Goal: Participate in discussion: Engage in conversation with other users on a specific topic

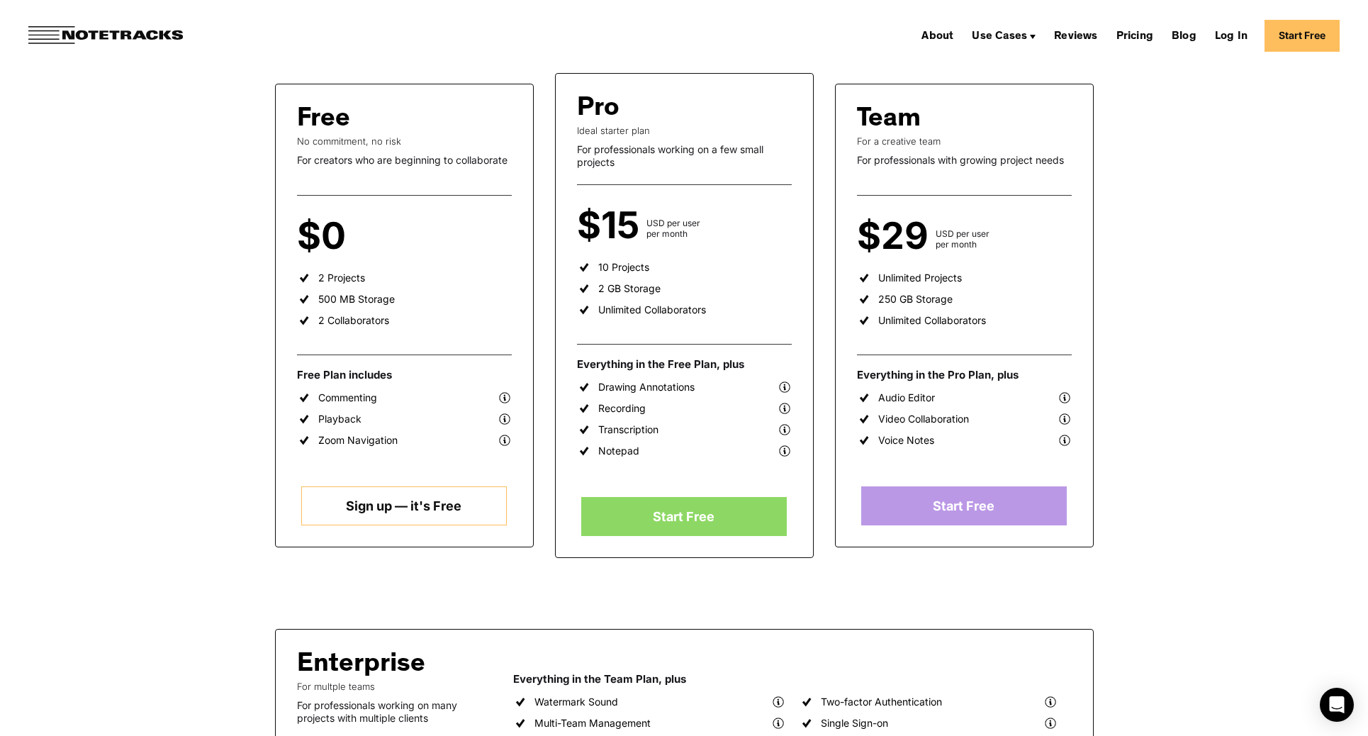
scroll to position [261, 0]
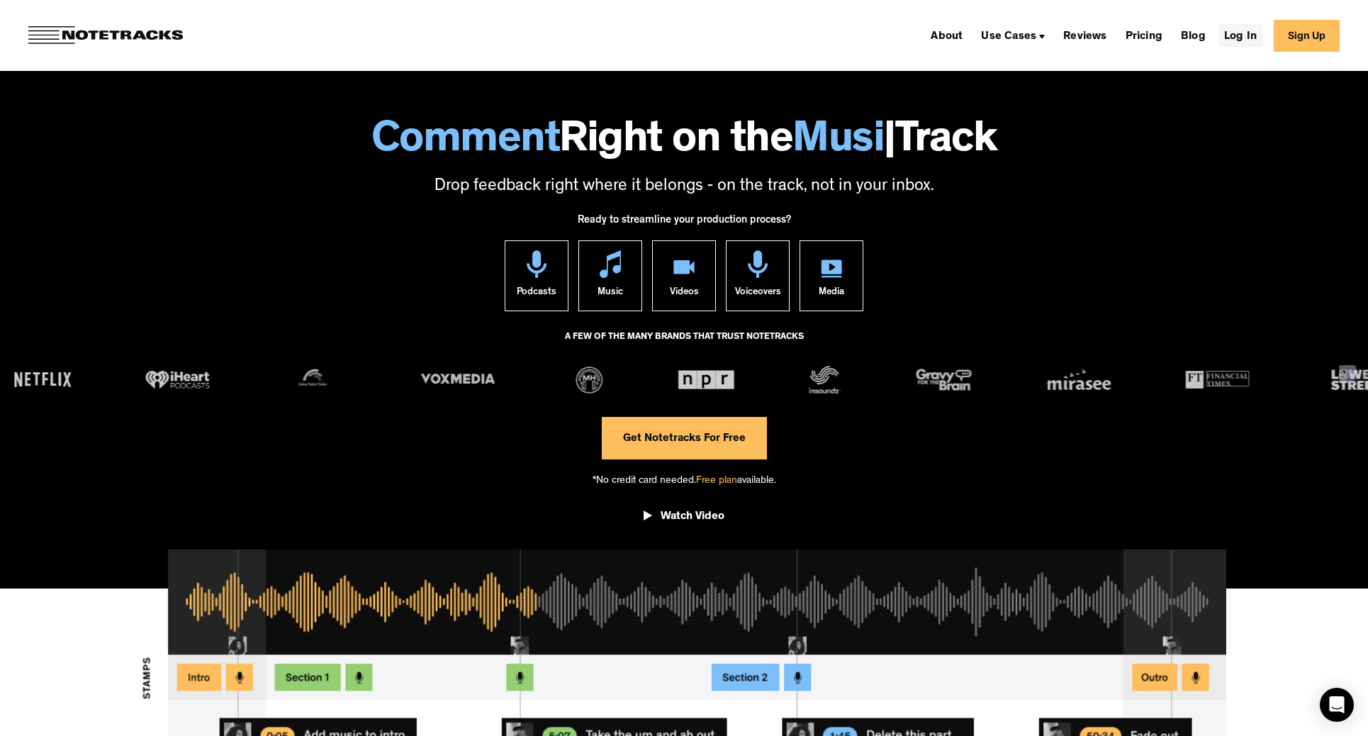
click at [1246, 31] on link "Log In" at bounding box center [1241, 35] width 44 height 23
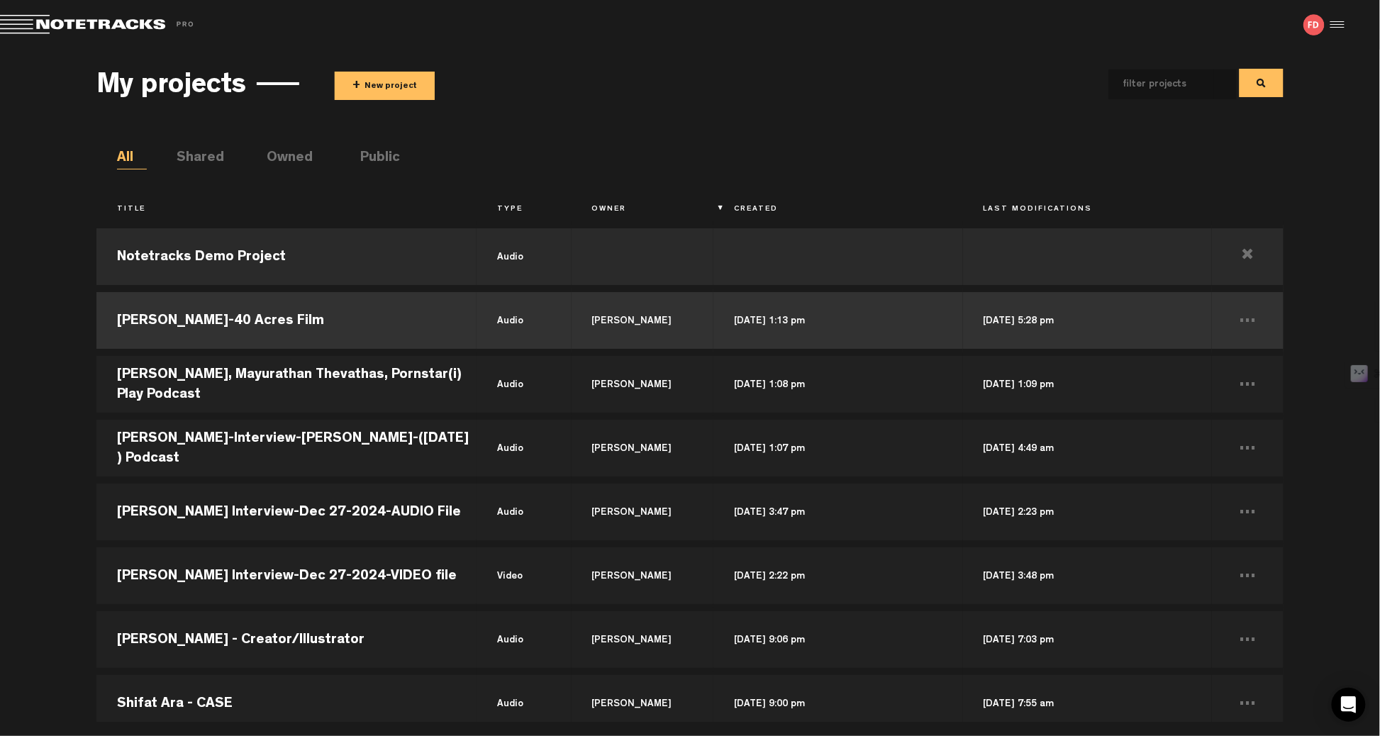
click at [265, 318] on td "R.T. Thorne-40 Acres Film" at bounding box center [286, 321] width 380 height 64
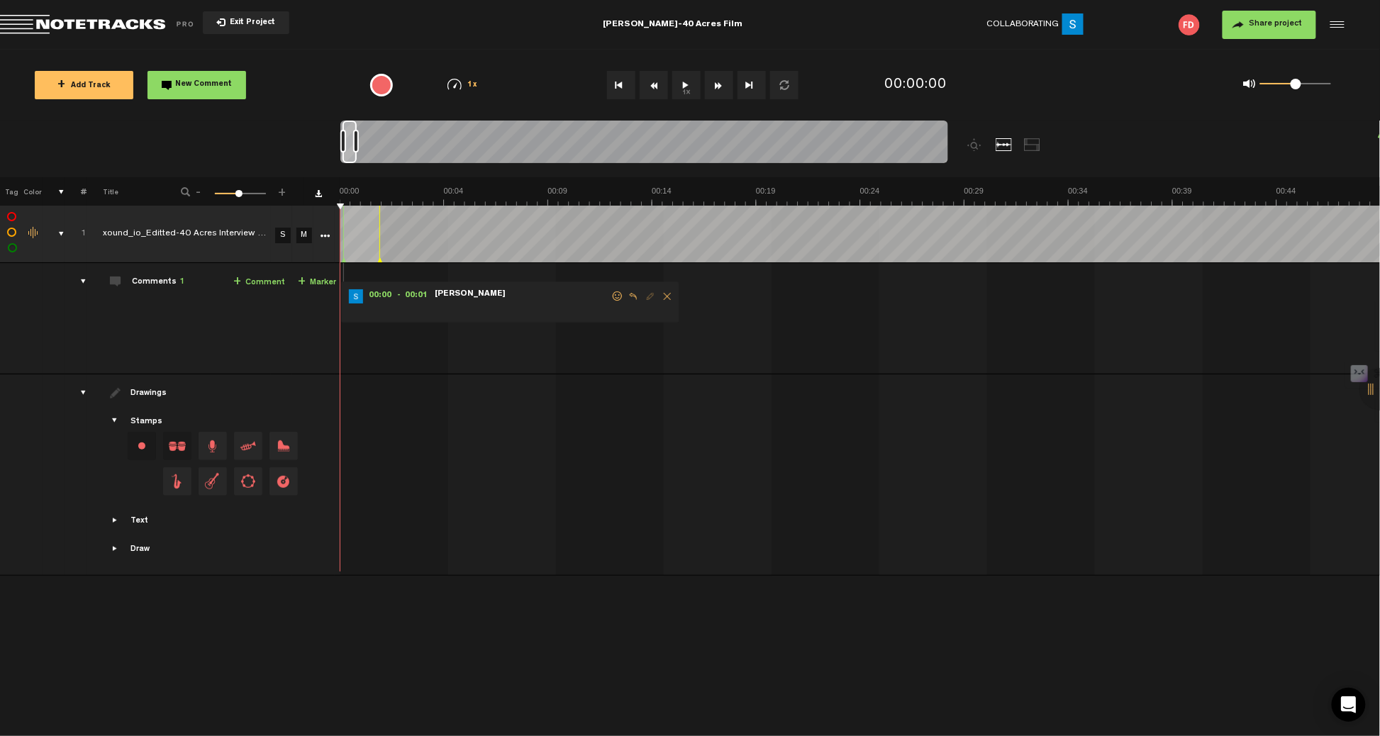
click at [685, 85] on button "1x" at bounding box center [686, 85] width 28 height 28
click at [343, 205] on div "+ New drawing Tag Color # Title - 1 100 47 + 1 xound_io_Editted-40 Acres Interv…" at bounding box center [690, 362] width 1380 height 370
click at [453, 364] on div "00:00 - 00:01 • Sofia Dela Roca: "" Sofia Dela Roca" at bounding box center [861, 323] width 1039 height 99
click at [325, 216] on tr "1 xound_io_Editted-40 Acres Interview with R.T. Thorne _July 24_ 2025 20_01__en…" at bounding box center [690, 234] width 1381 height 57
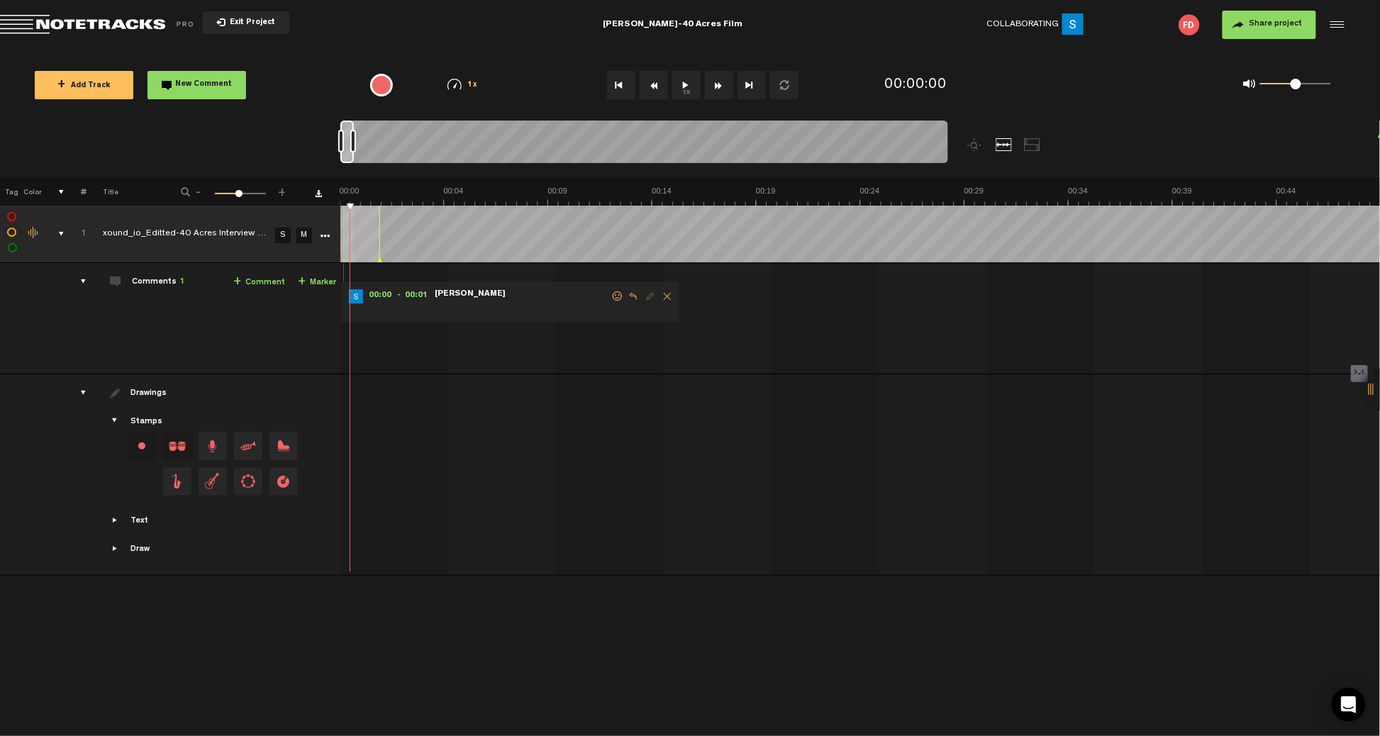
click at [343, 149] on div at bounding box center [643, 144] width 607 height 47
click at [686, 88] on button "1x" at bounding box center [686, 85] width 28 height 28
drag, startPoint x: 423, startPoint y: 202, endPoint x: 369, endPoint y: 204, distance: 53.9
click at [688, 77] on button "1x" at bounding box center [686, 85] width 28 height 28
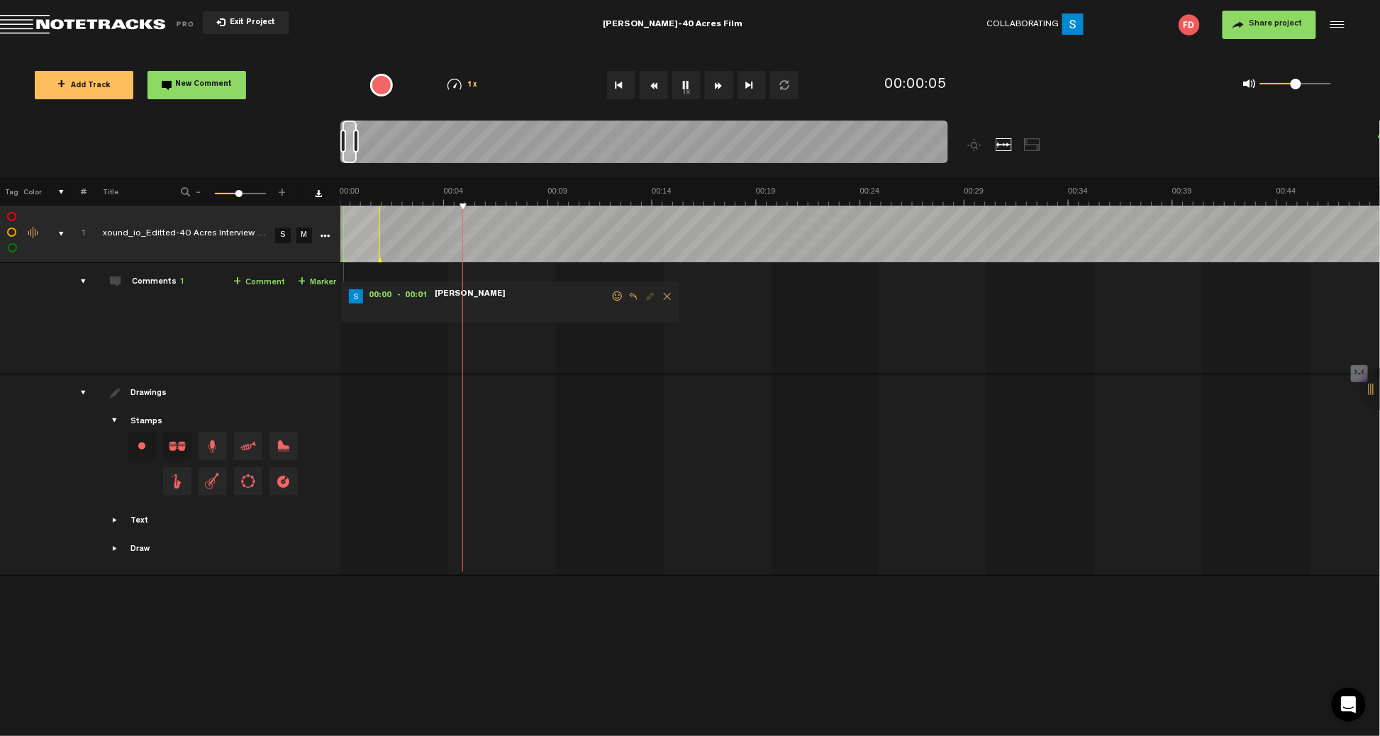
click at [681, 86] on button "1x" at bounding box center [686, 85] width 28 height 28
drag, startPoint x: 464, startPoint y: 203, endPoint x: 440, endPoint y: 203, distance: 24.1
drag, startPoint x: 432, startPoint y: 203, endPoint x: 375, endPoint y: 204, distance: 57.4
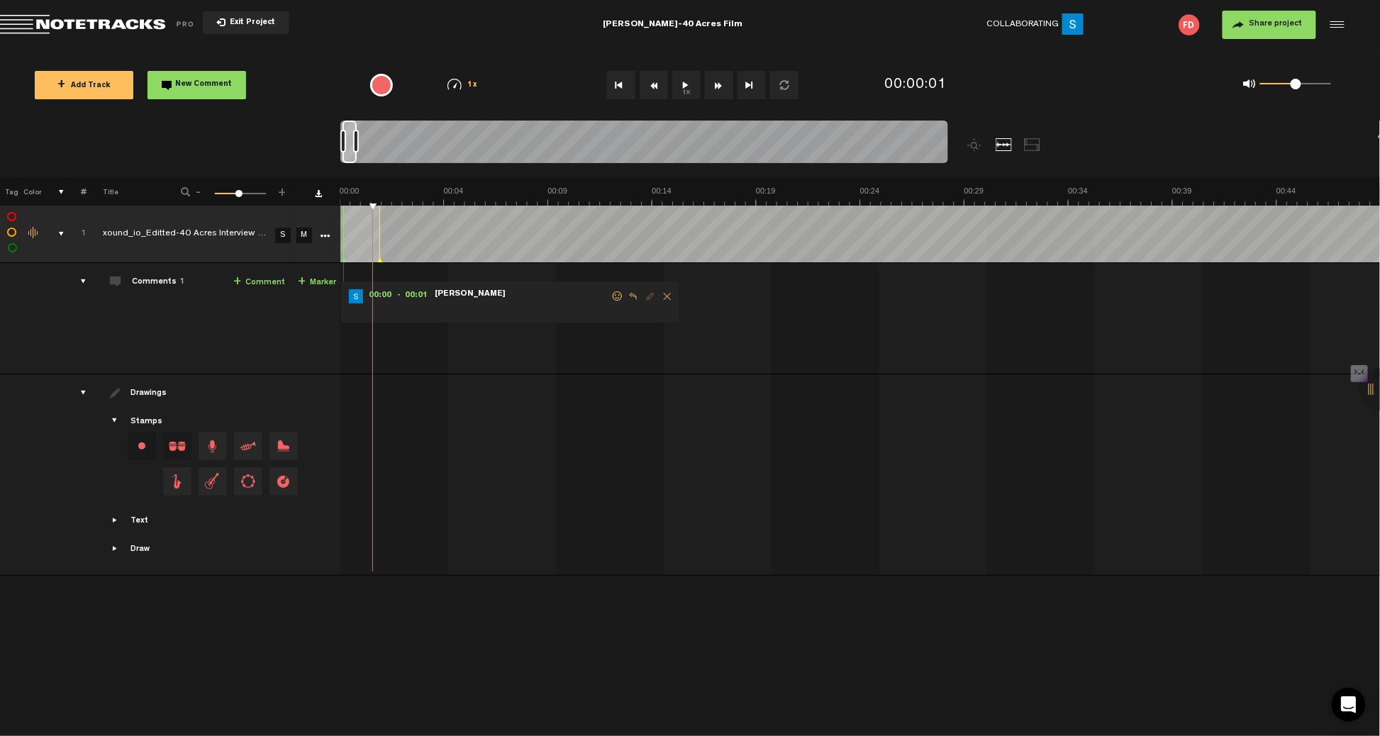
drag, startPoint x: 371, startPoint y: 204, endPoint x: 352, endPoint y: 204, distance: 19.1
click at [681, 89] on button "1x" at bounding box center [686, 85] width 28 height 28
click at [406, 204] on div "+ New drawing Tag Color # Title - 1 100 47 + 1 xound_io_Editted-40 Acres Interv…" at bounding box center [690, 362] width 1380 height 370
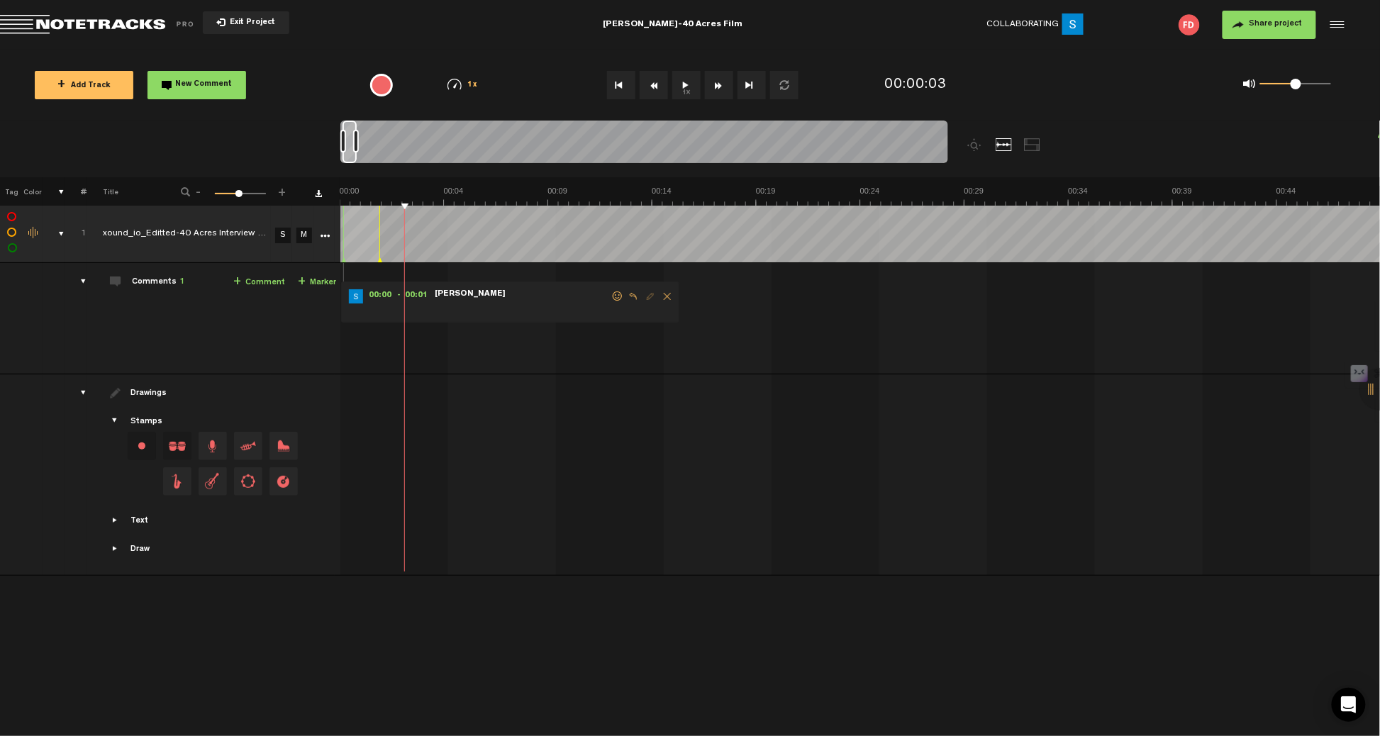
click at [684, 88] on button "1x" at bounding box center [686, 85] width 28 height 28
click at [683, 84] on button "1x" at bounding box center [686, 85] width 28 height 28
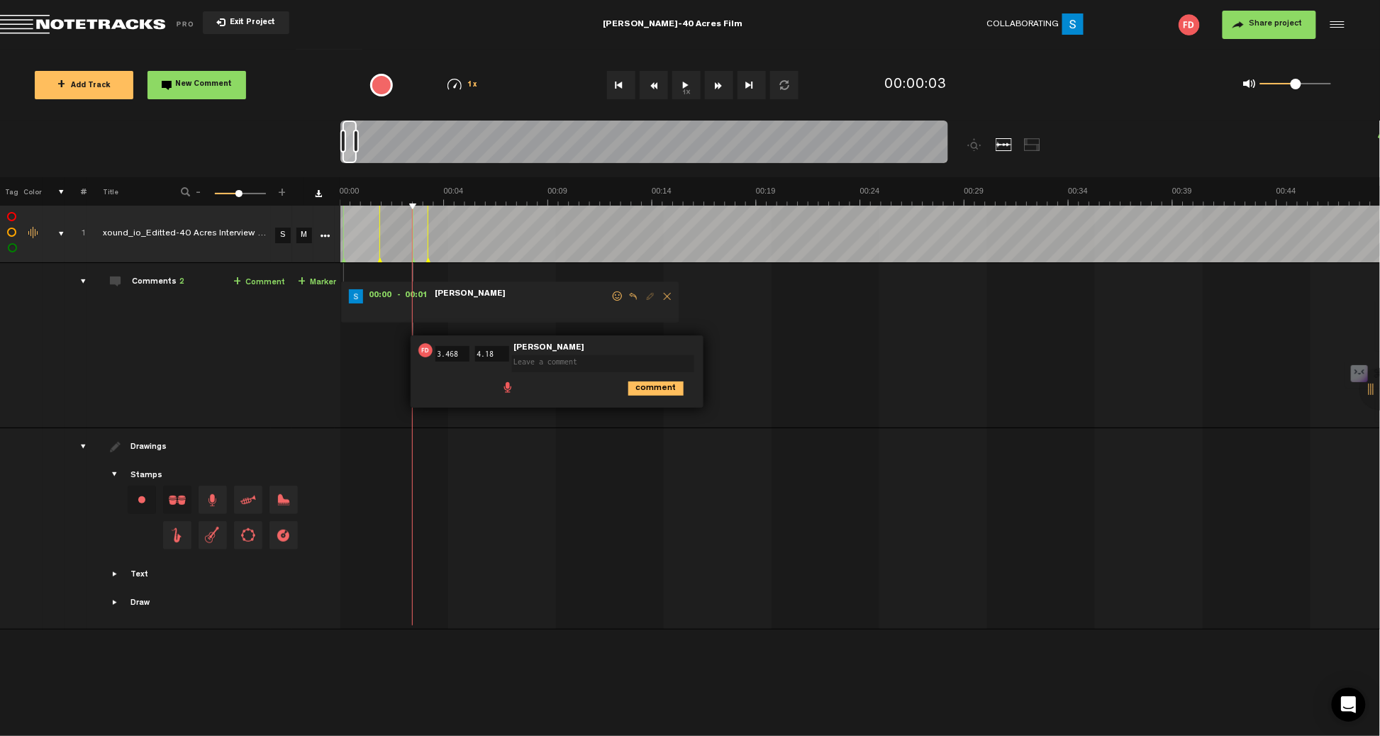
click at [663, 299] on span "Delete comment" at bounding box center [667, 296] width 17 height 10
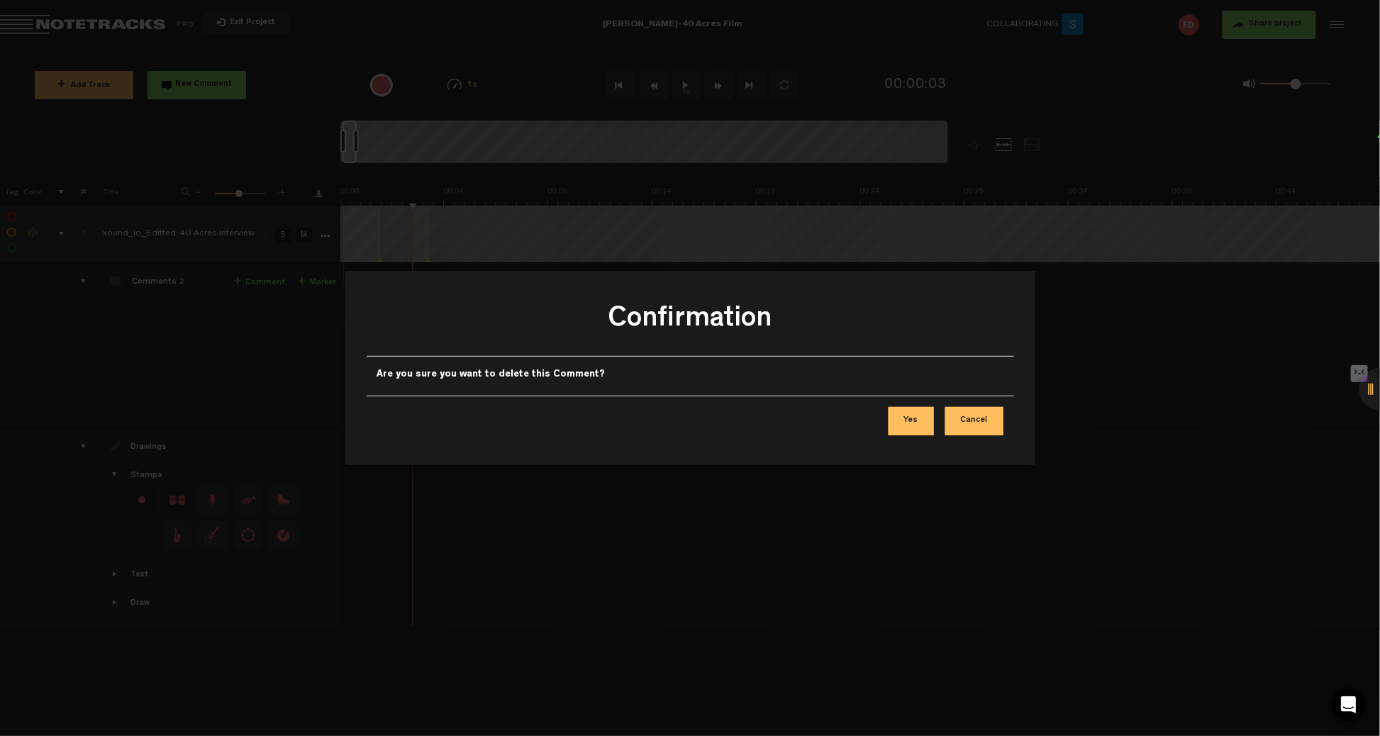
click at [921, 425] on button "Yes" at bounding box center [910, 421] width 45 height 28
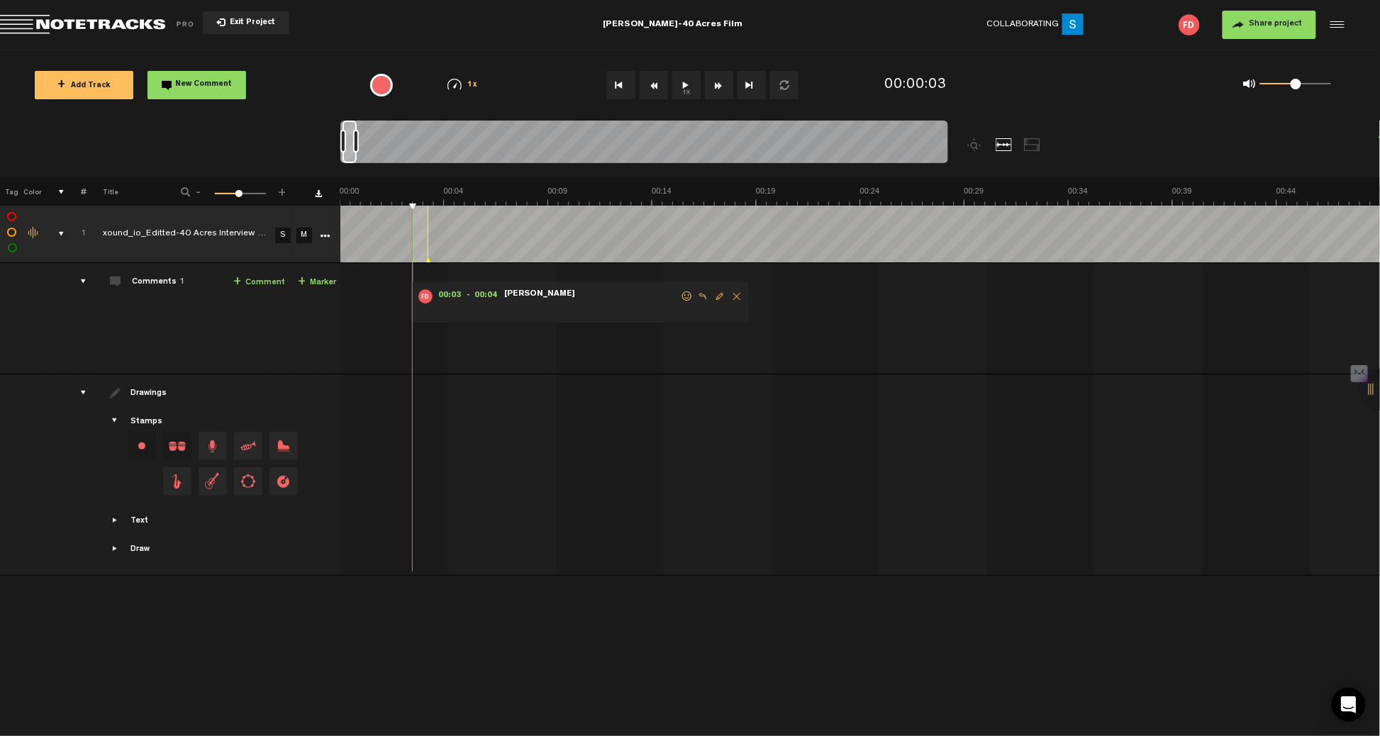
click at [419, 164] on div at bounding box center [643, 144] width 607 height 47
click at [687, 87] on button "1x" at bounding box center [686, 85] width 28 height 28
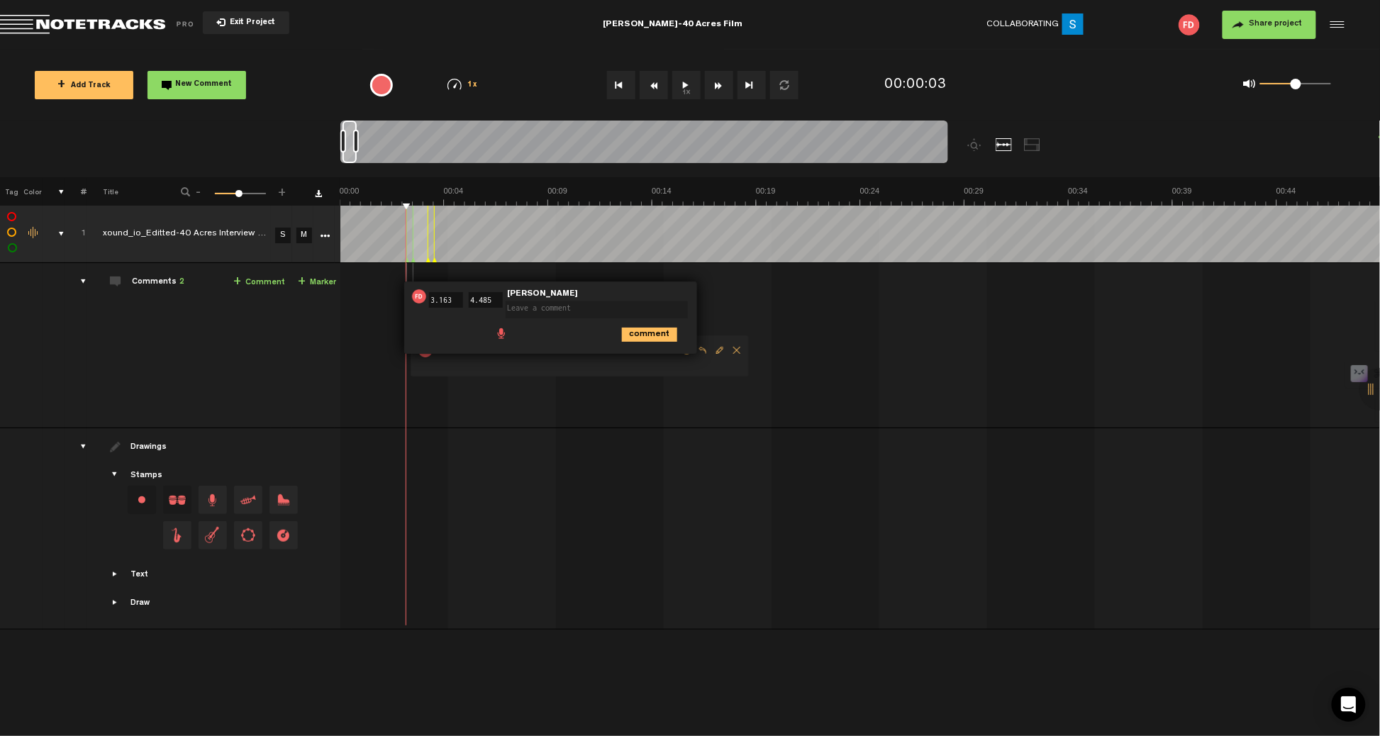
click at [733, 349] on span "Delete comment" at bounding box center [736, 350] width 17 height 10
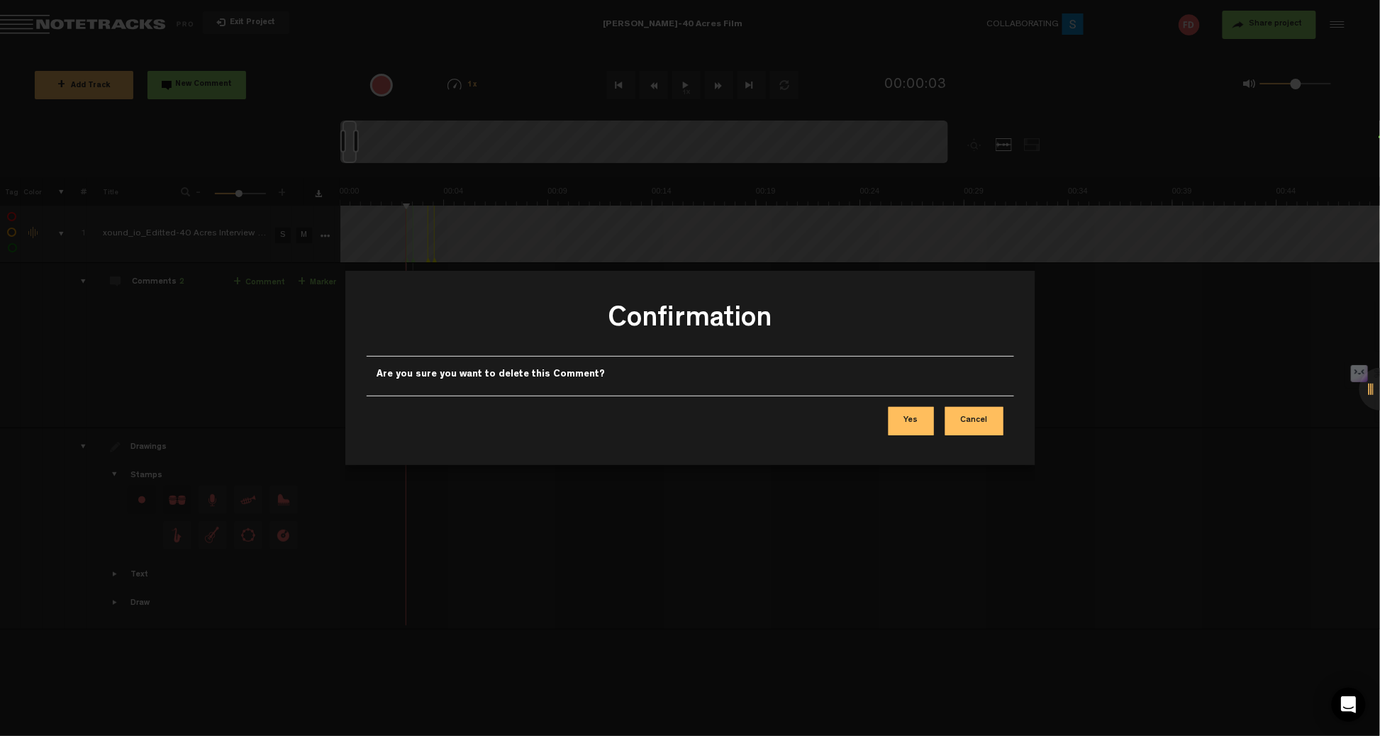
click at [922, 417] on button "Yes" at bounding box center [910, 421] width 45 height 28
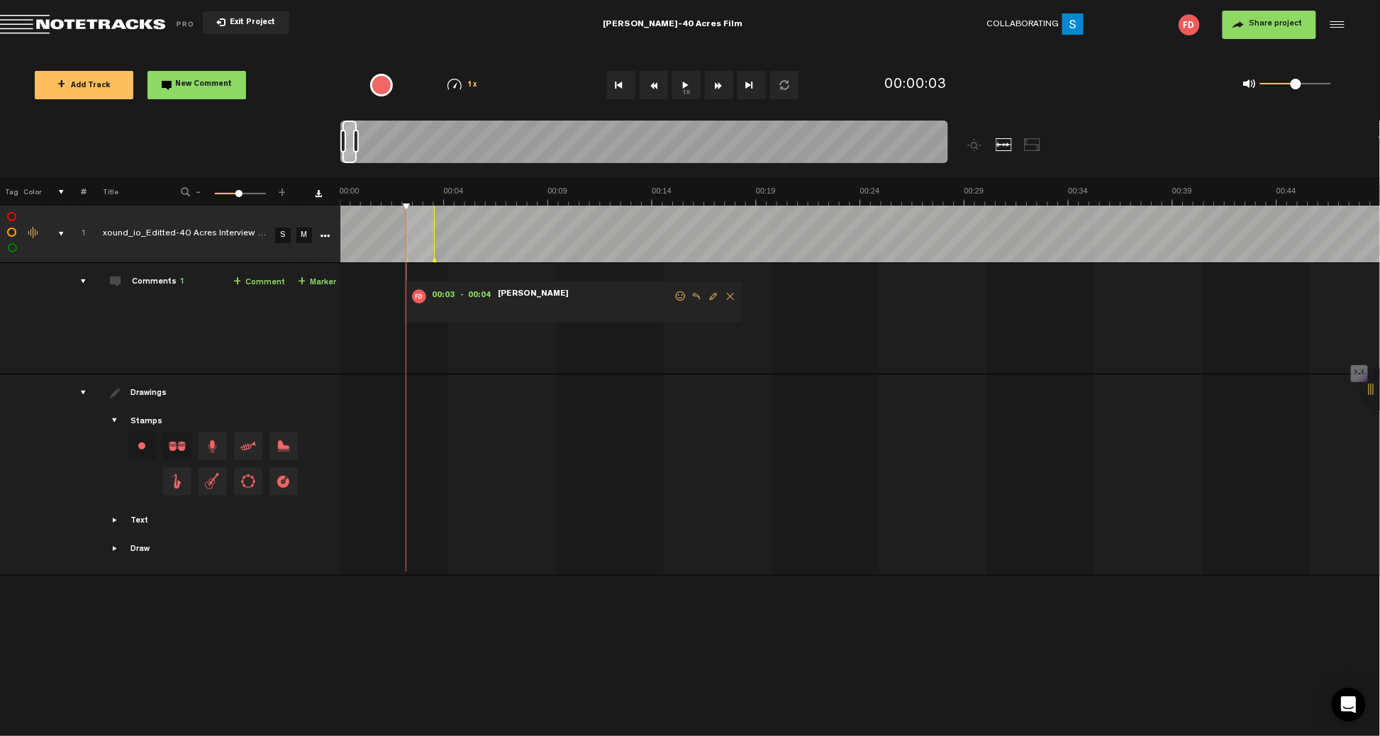
click at [684, 84] on button "1x" at bounding box center [686, 85] width 28 height 28
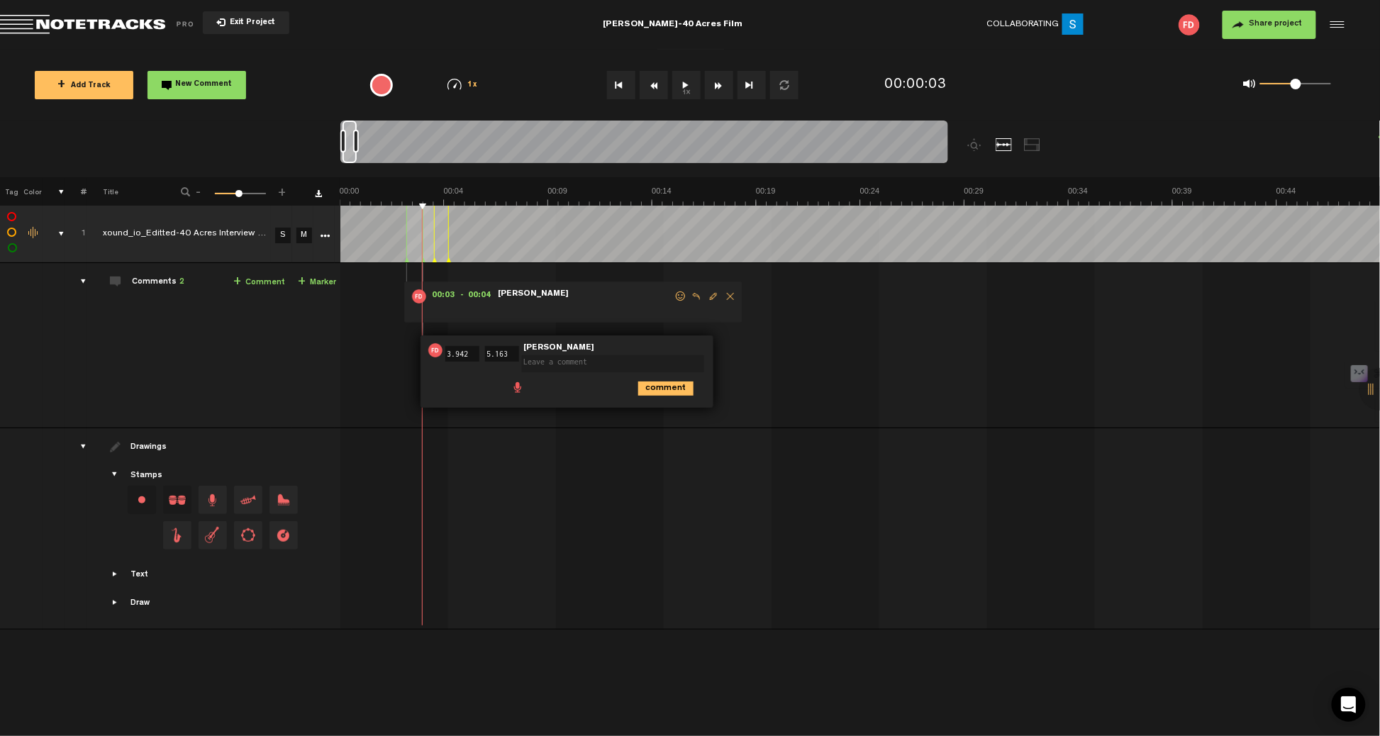
click at [725, 295] on span "Delete comment" at bounding box center [730, 296] width 17 height 10
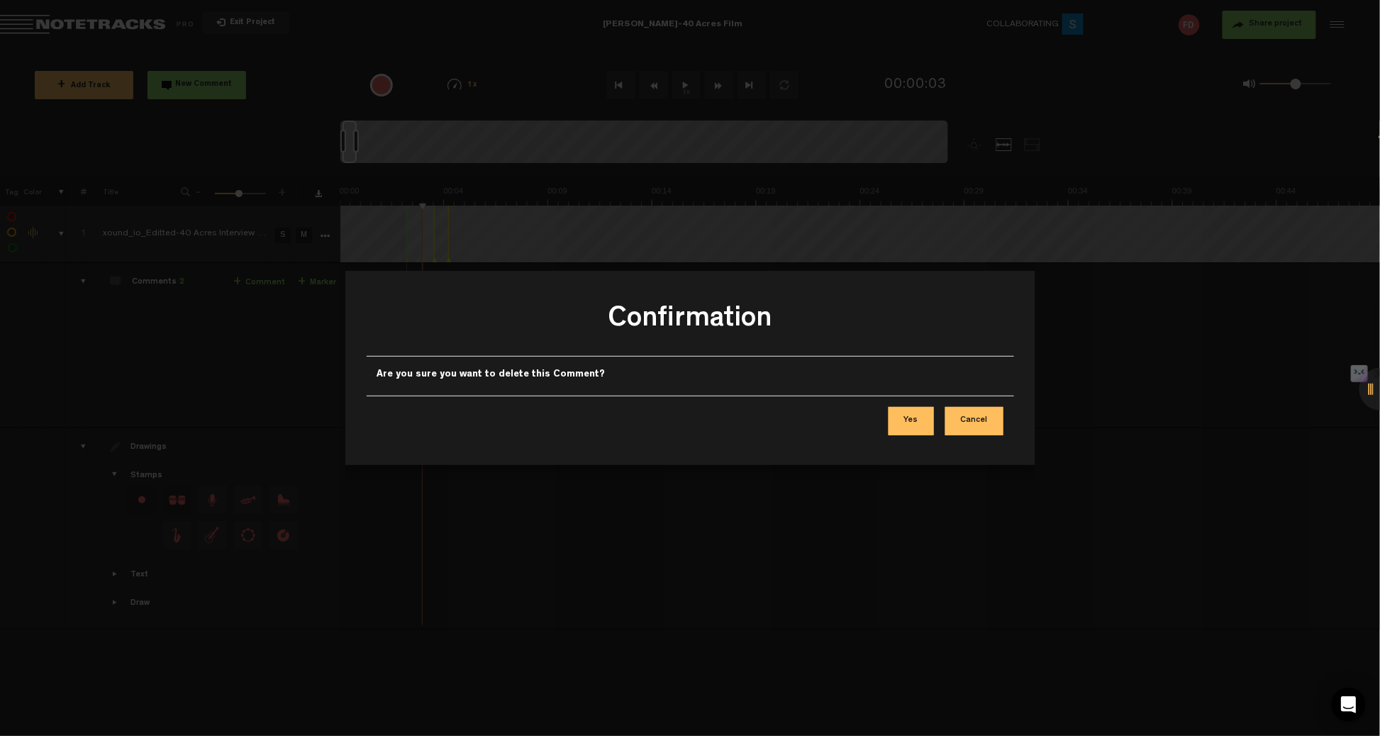
click at [917, 428] on button "Yes" at bounding box center [910, 421] width 45 height 28
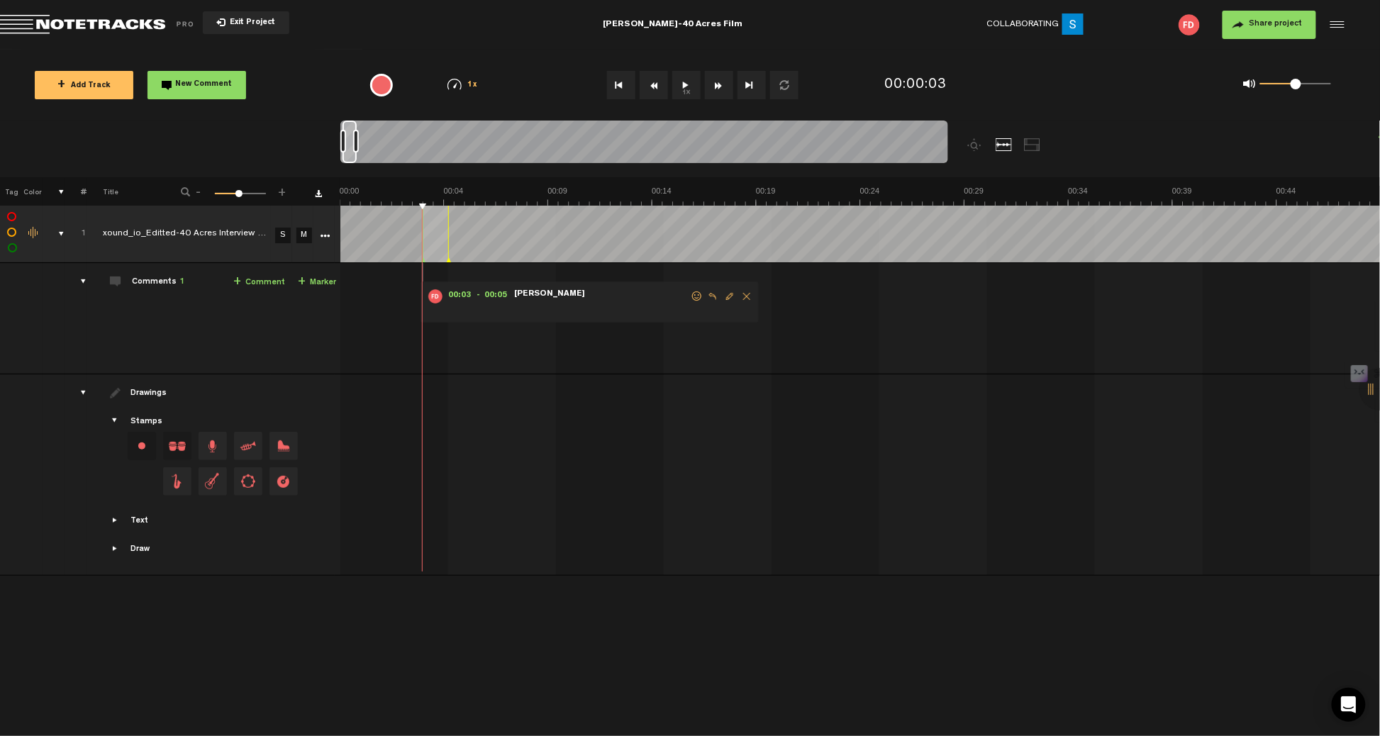
drag, startPoint x: 423, startPoint y: 203, endPoint x: 404, endPoint y: 203, distance: 18.4
click at [344, 211] on div "+ New drawing Tag Color # Title - 1 100 47 + 1 xound_io_Editted-40 Acres Interv…" at bounding box center [690, 362] width 1380 height 370
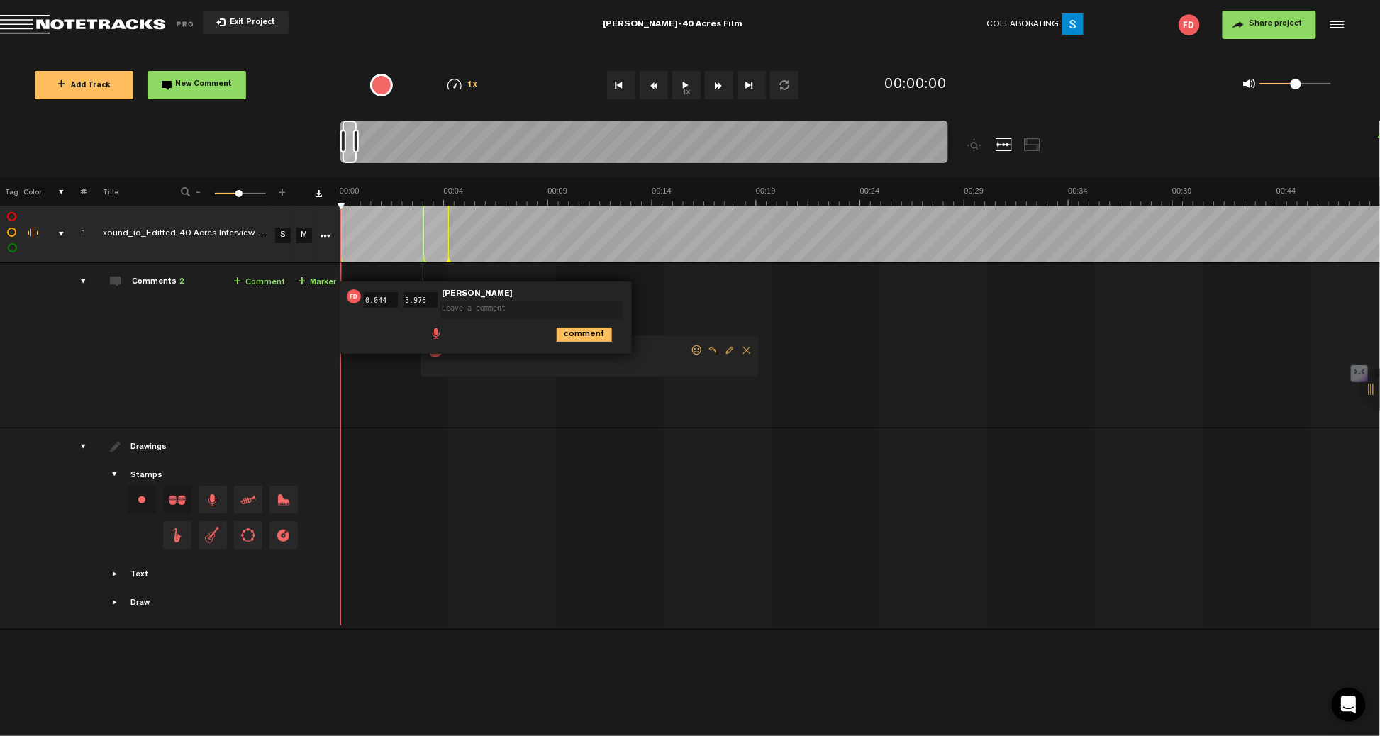
click at [682, 85] on button "1x" at bounding box center [686, 85] width 28 height 28
click at [683, 85] on button "1x" at bounding box center [686, 85] width 28 height 28
click at [664, 298] on span "Delete comment" at bounding box center [664, 296] width 17 height 10
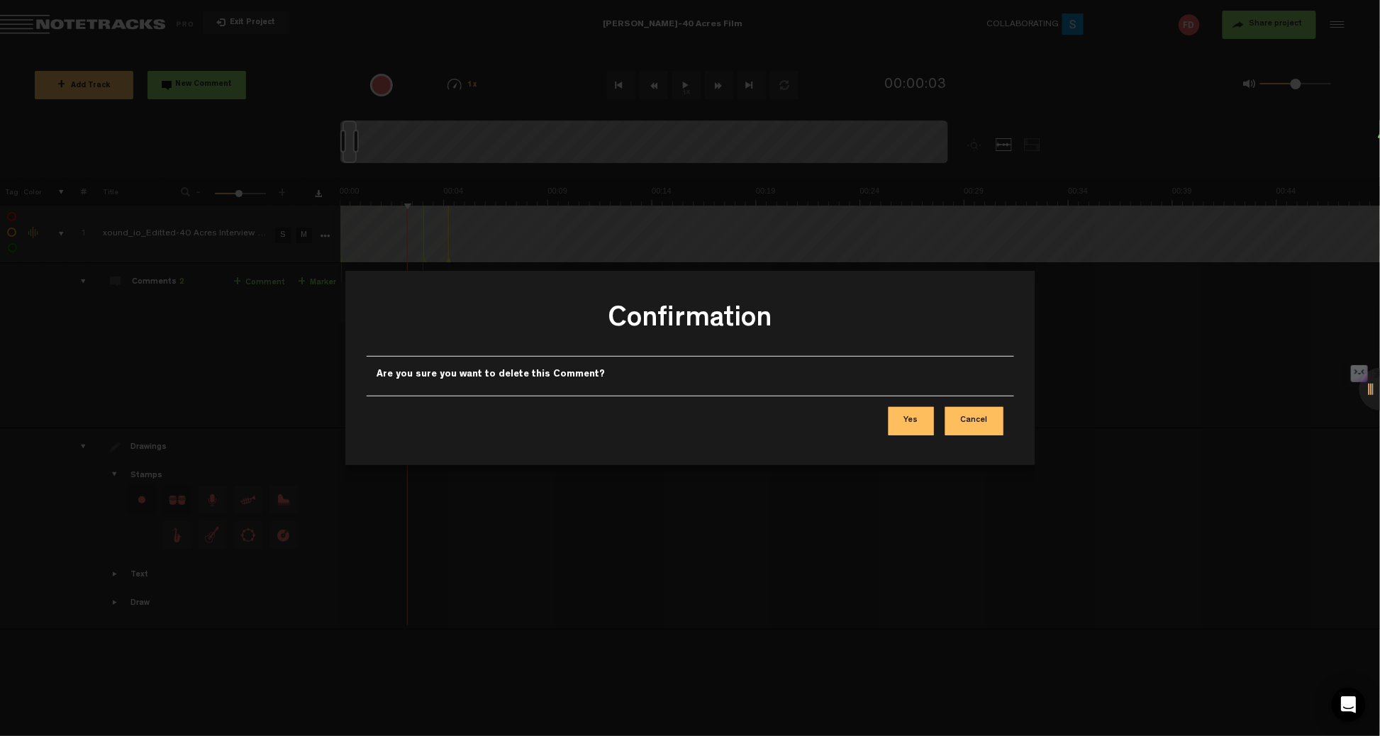
click at [917, 434] on button "Yes" at bounding box center [910, 421] width 45 height 28
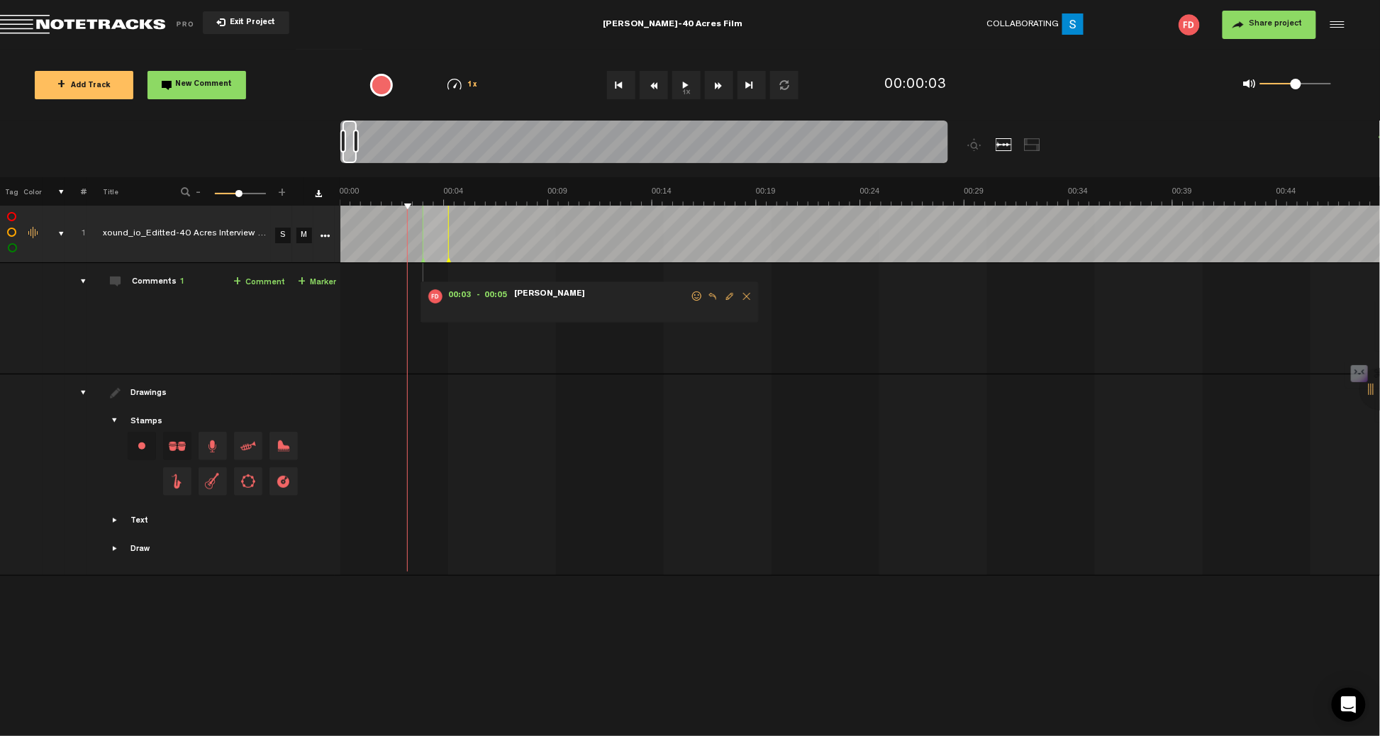
click at [749, 299] on span "Delete comment" at bounding box center [746, 296] width 17 height 10
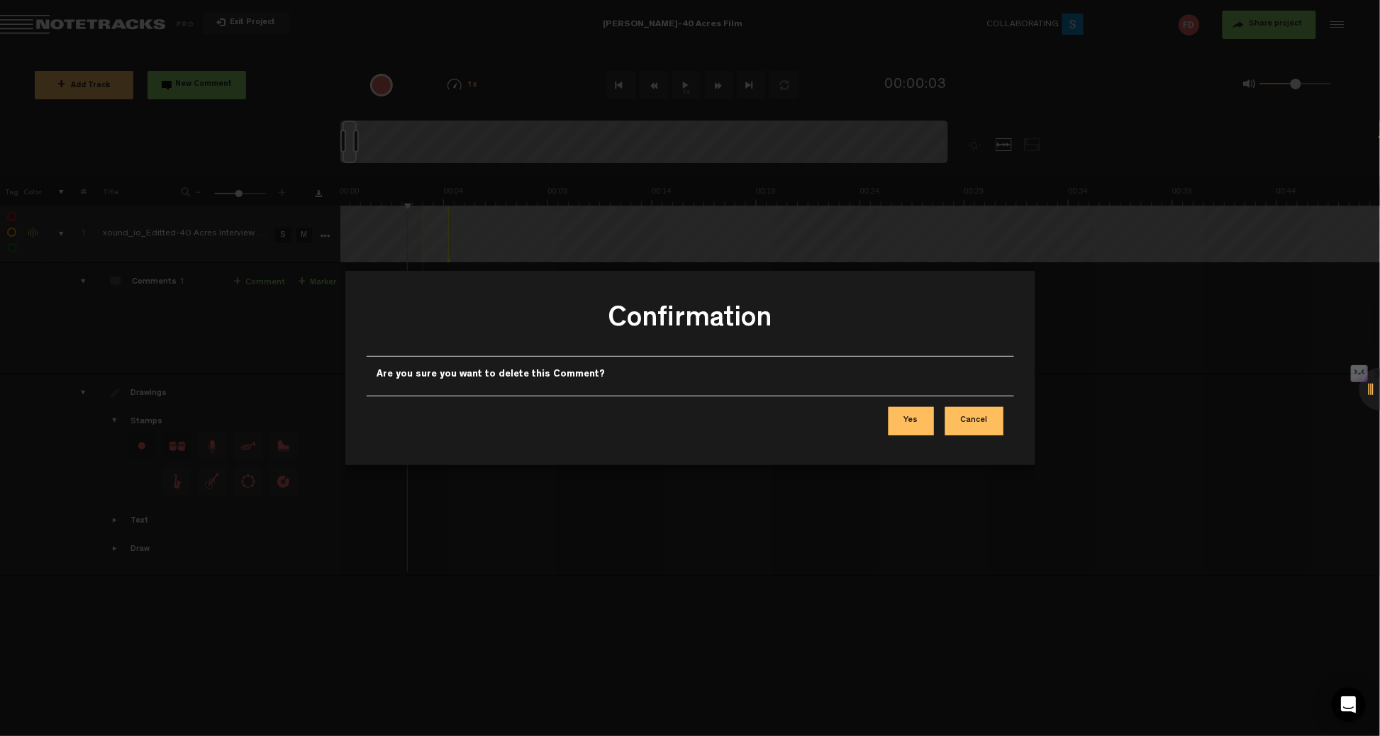
click at [908, 419] on button "Yes" at bounding box center [910, 421] width 45 height 28
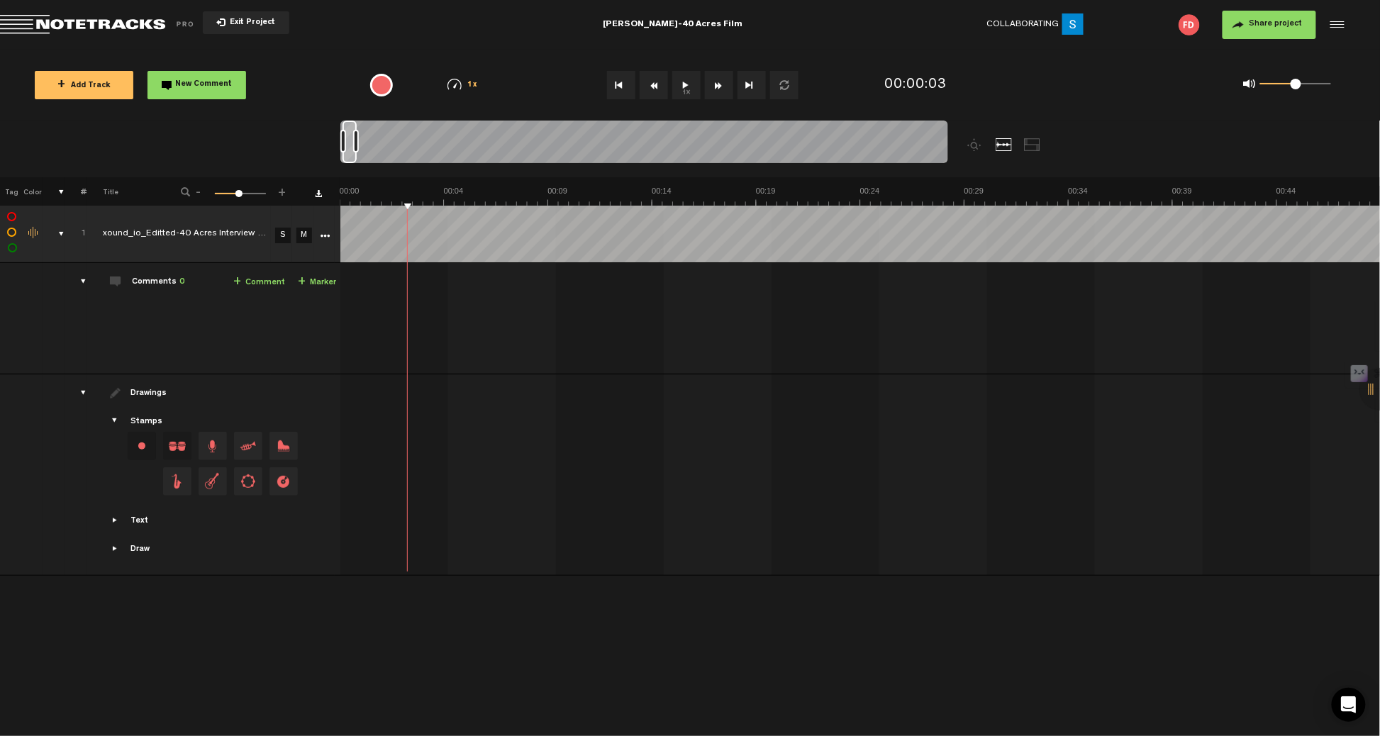
click at [682, 82] on button "1x" at bounding box center [686, 85] width 28 height 28
click at [710, 336] on div "00:03 3.129 - 00:03 3.875 • Flavian DeLima: "" Flavian DeLima comment" at bounding box center [861, 323] width 1039 height 99
click at [727, 293] on span "Delete comment" at bounding box center [729, 296] width 17 height 10
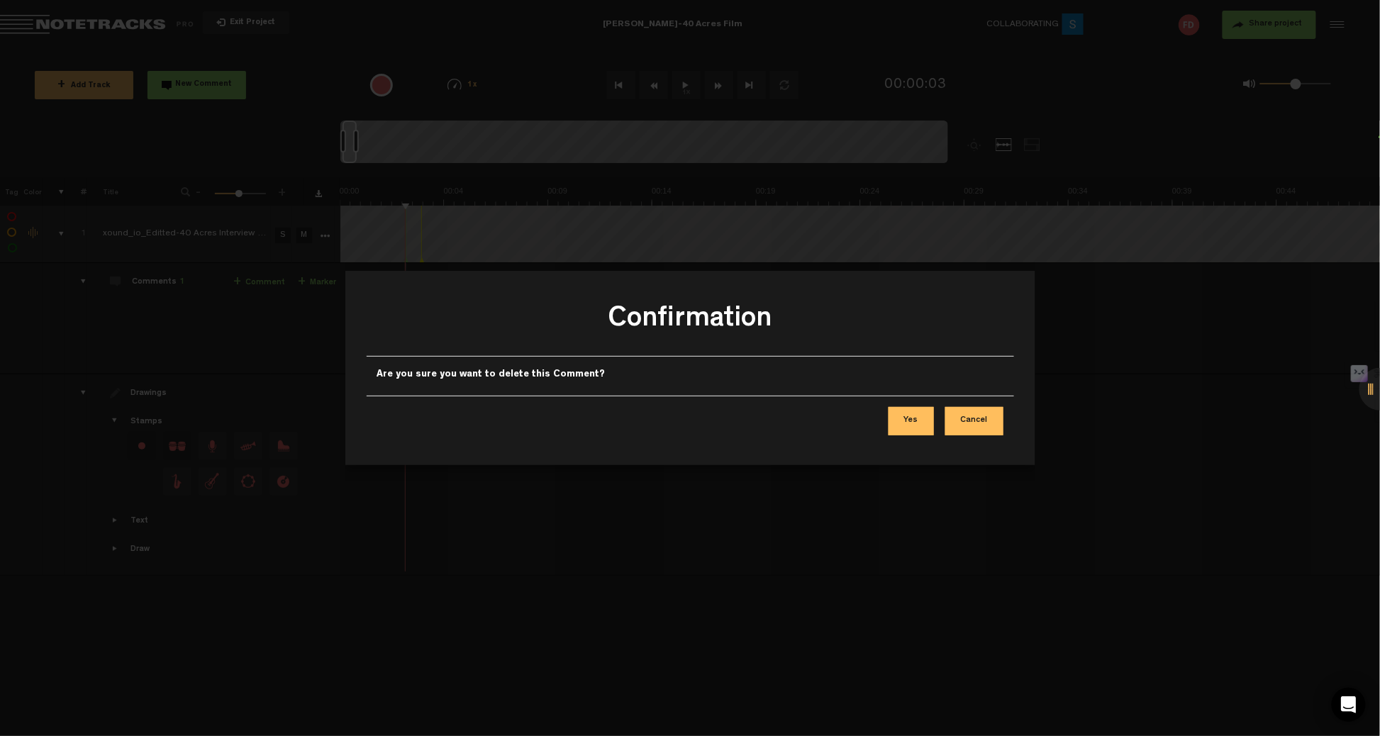
click at [914, 420] on button "Yes" at bounding box center [910, 421] width 45 height 28
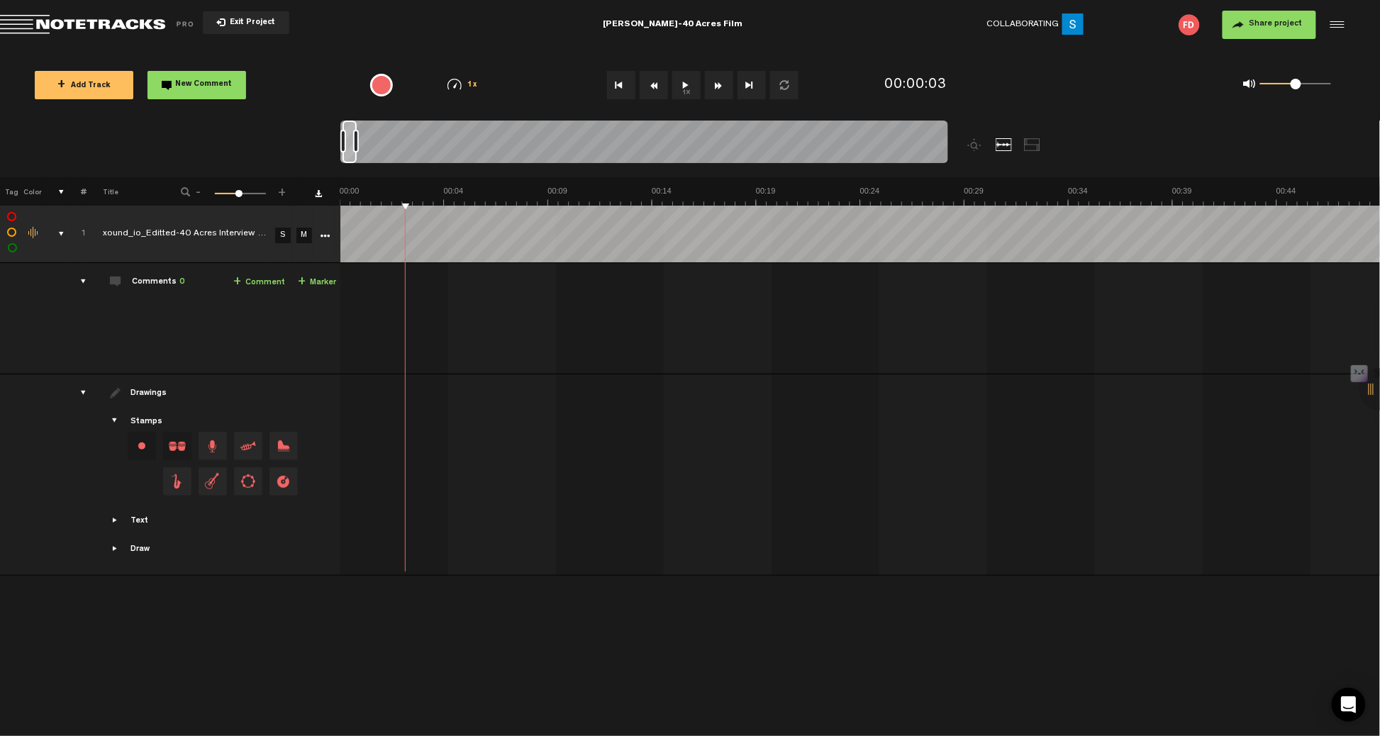
click at [697, 87] on button "1x" at bounding box center [686, 85] width 28 height 28
click at [687, 87] on button "1x" at bounding box center [686, 85] width 28 height 28
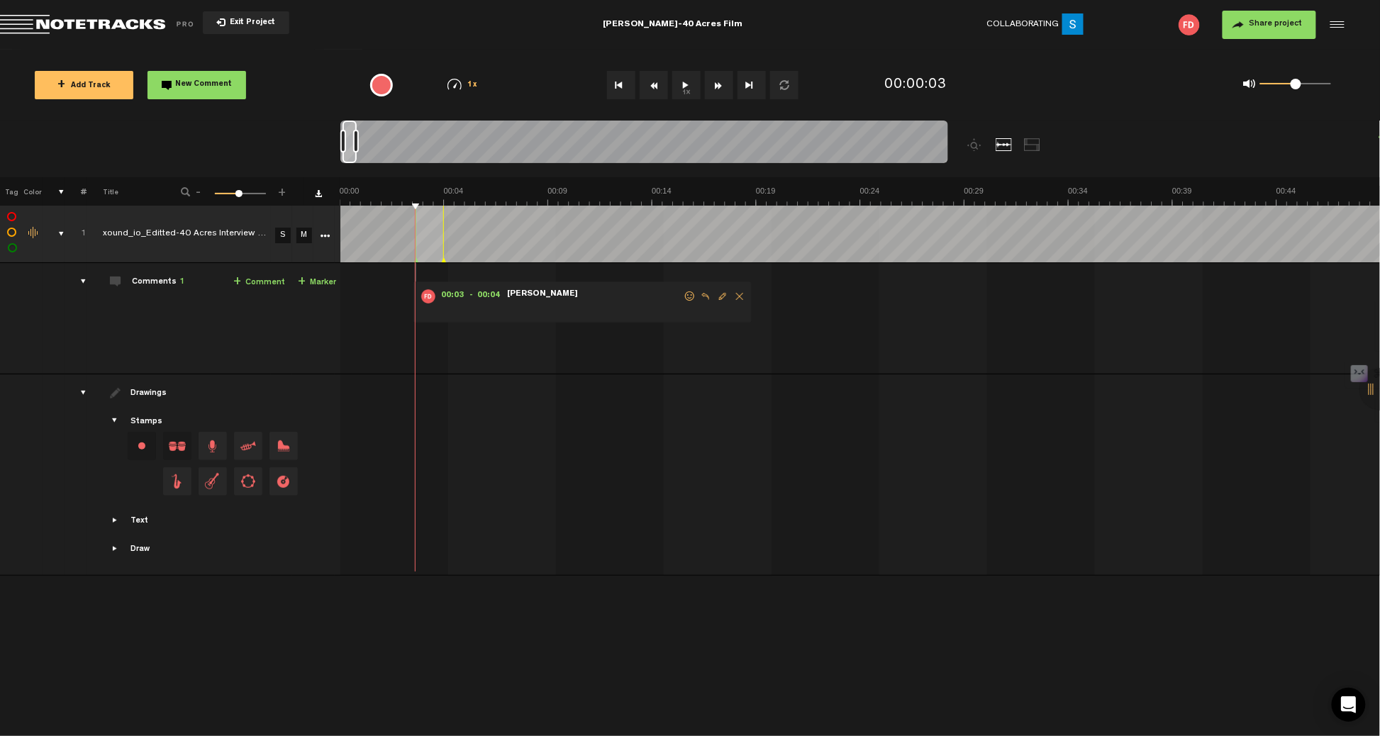
click at [738, 296] on span "Delete comment" at bounding box center [739, 296] width 17 height 10
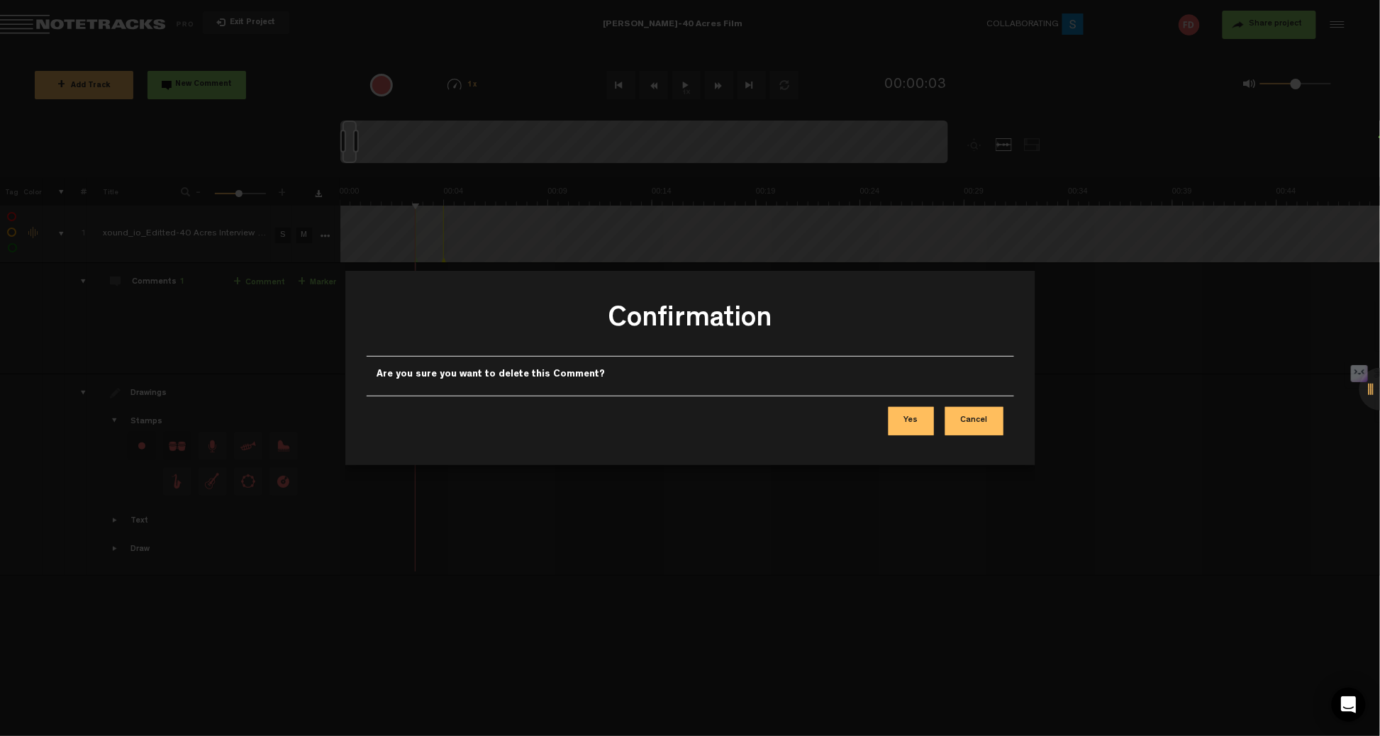
click at [922, 425] on button "Yes" at bounding box center [910, 421] width 45 height 28
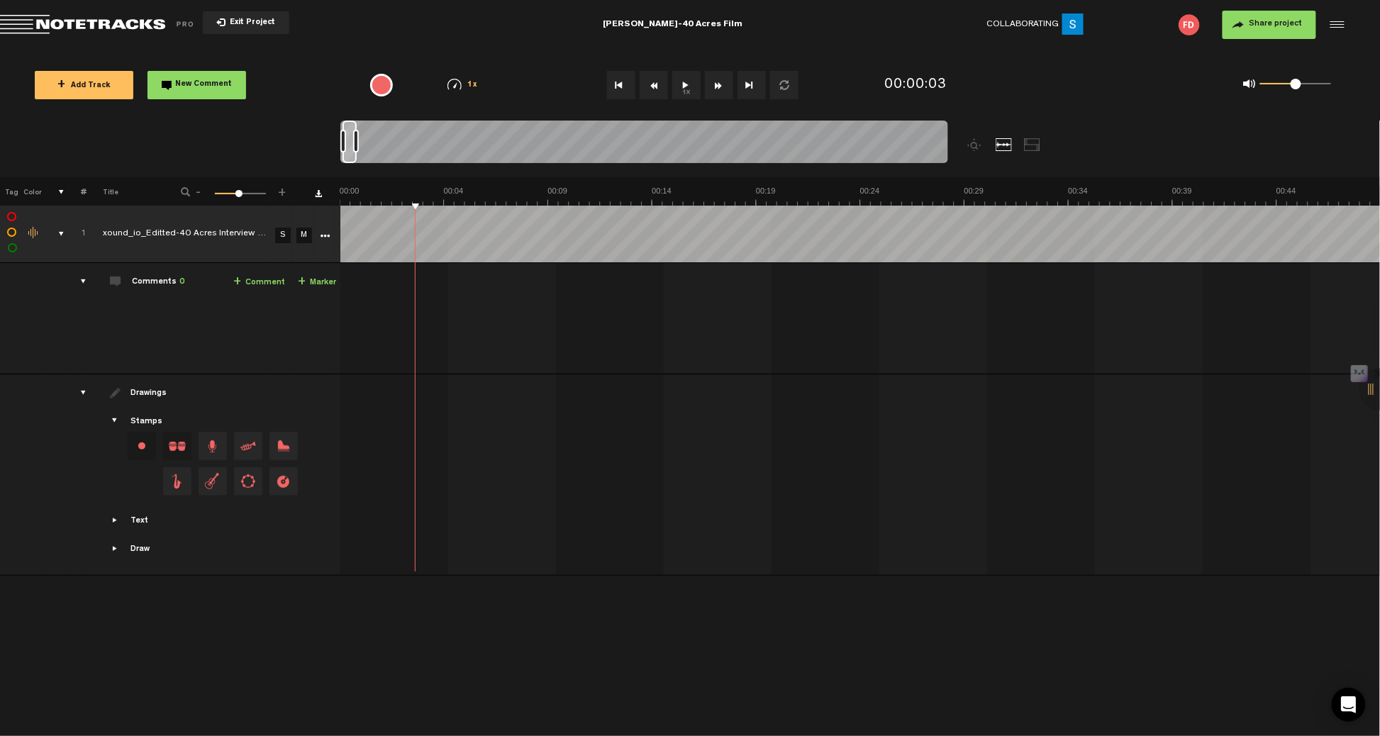
click at [685, 84] on button "1x" at bounding box center [686, 85] width 28 height 28
click at [396, 204] on div "+ New drawing Tag Color # Title - 1 100 47 + 1 xound_io_Editted-40 Acres Interv…" at bounding box center [690, 362] width 1380 height 370
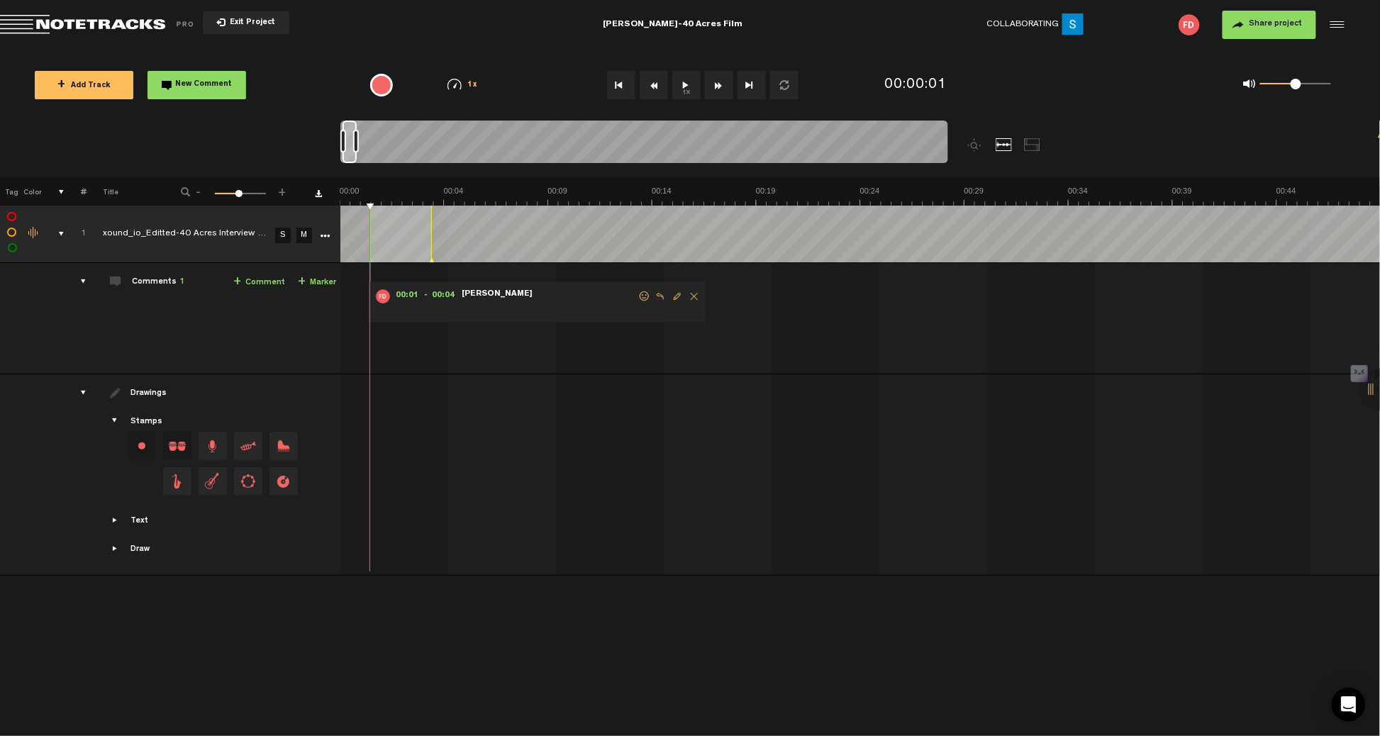
click at [691, 298] on span "Delete comment" at bounding box center [694, 296] width 17 height 10
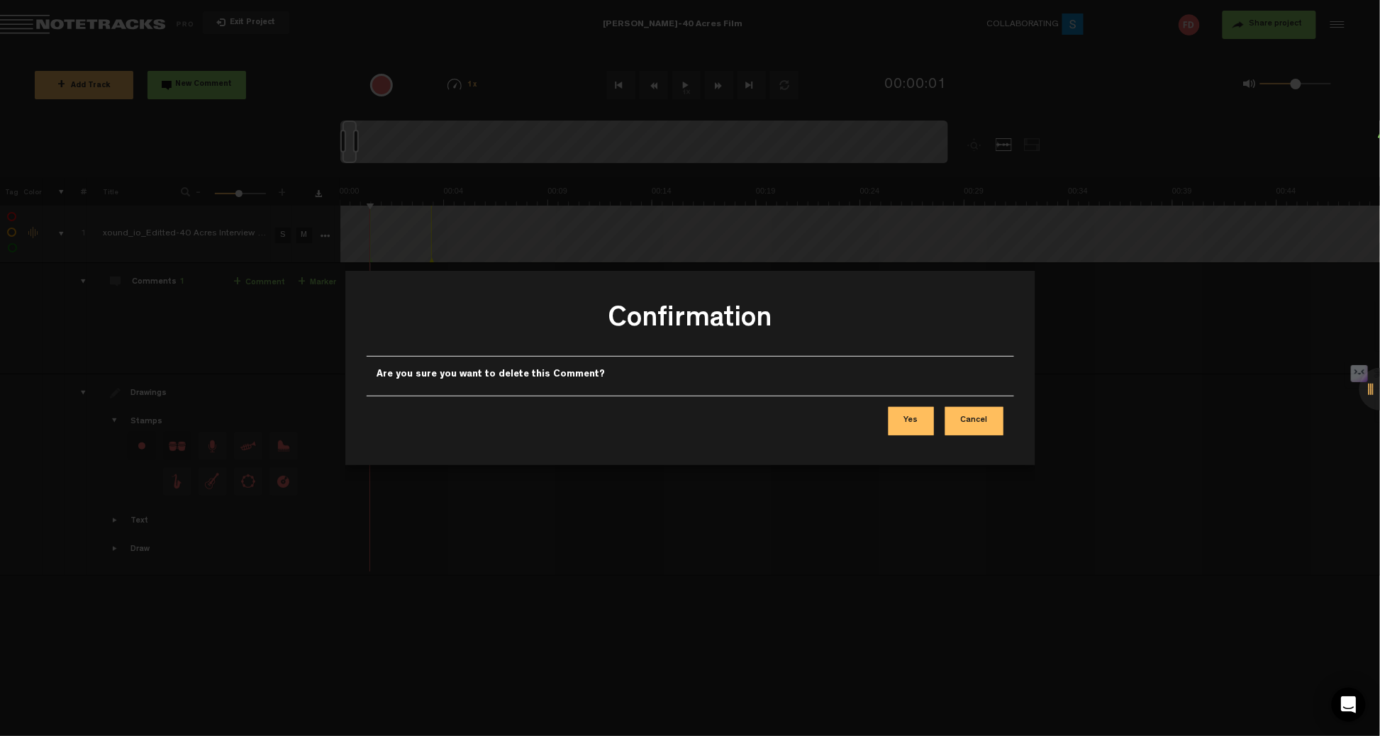
click at [901, 423] on button "Yes" at bounding box center [910, 421] width 45 height 28
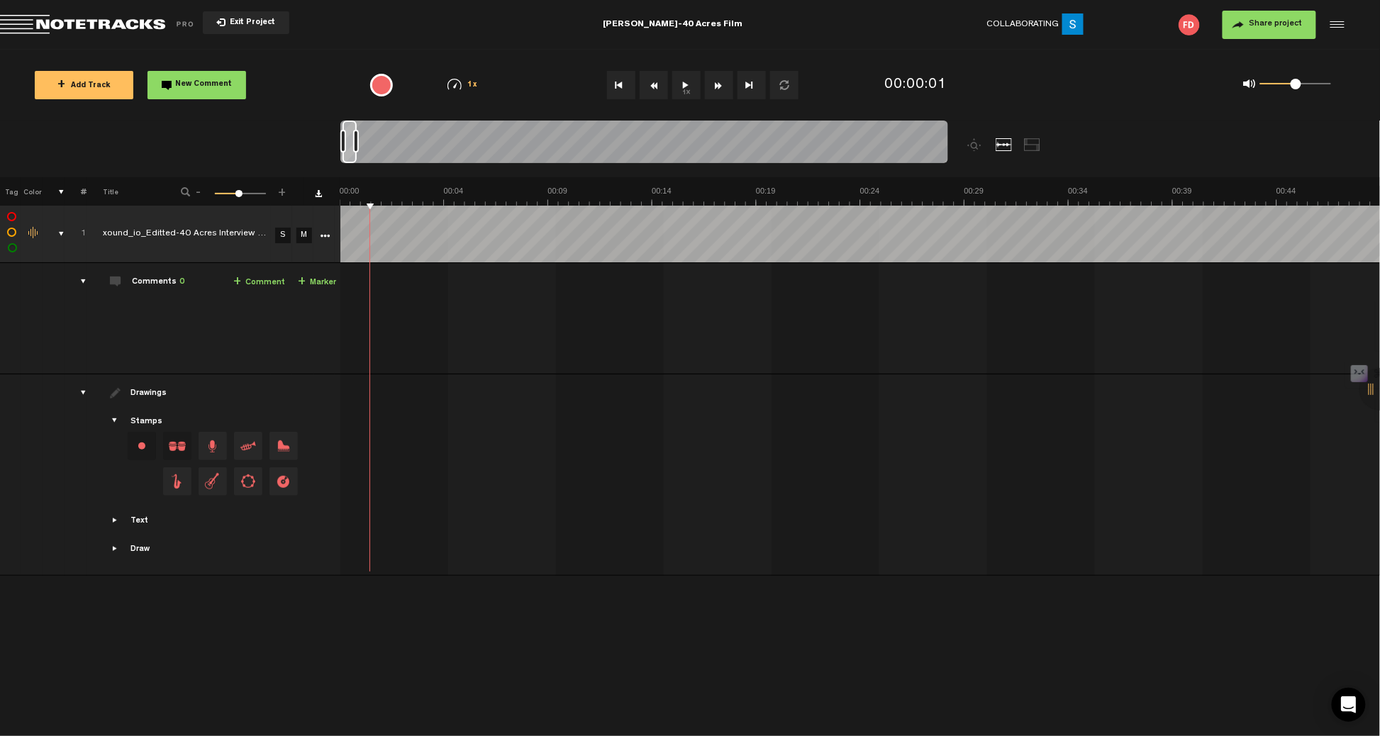
click at [688, 77] on button "1x" at bounding box center [686, 85] width 28 height 28
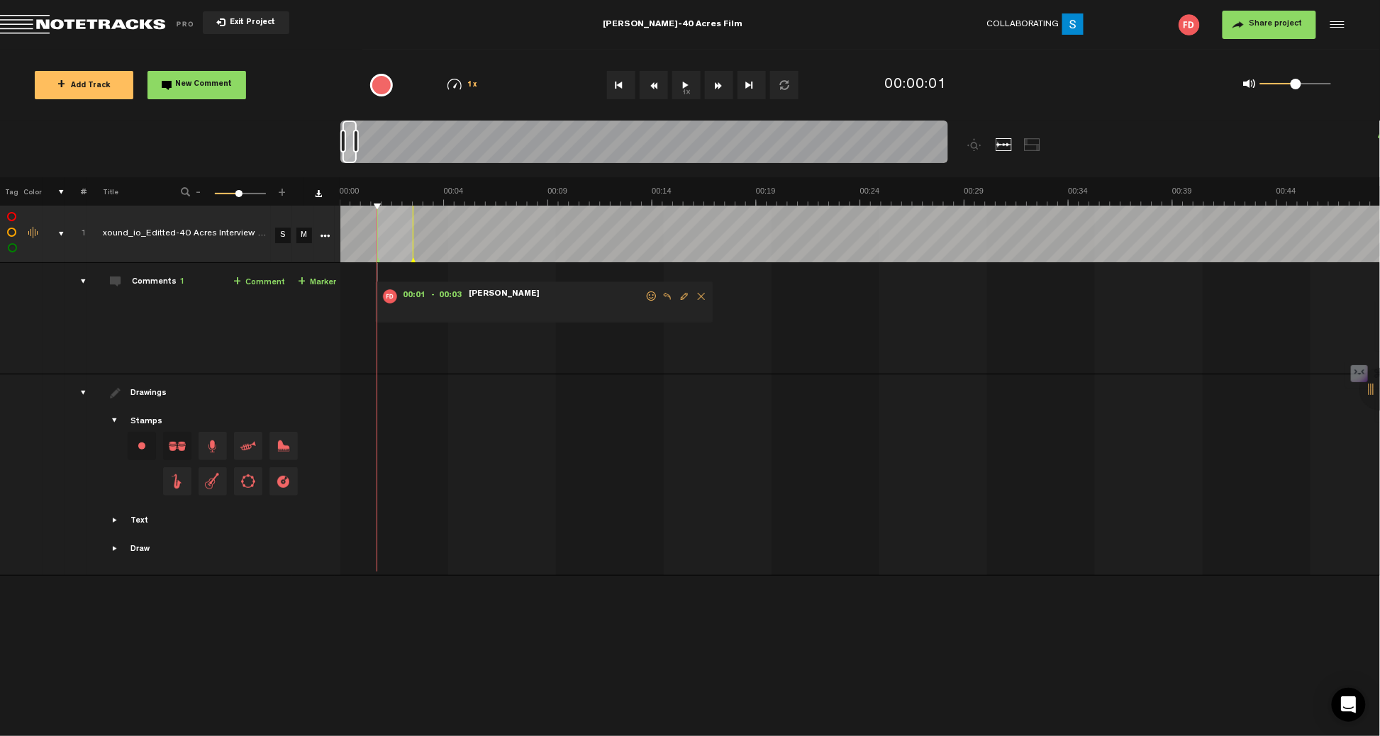
click at [701, 293] on span "Delete comment" at bounding box center [701, 296] width 17 height 10
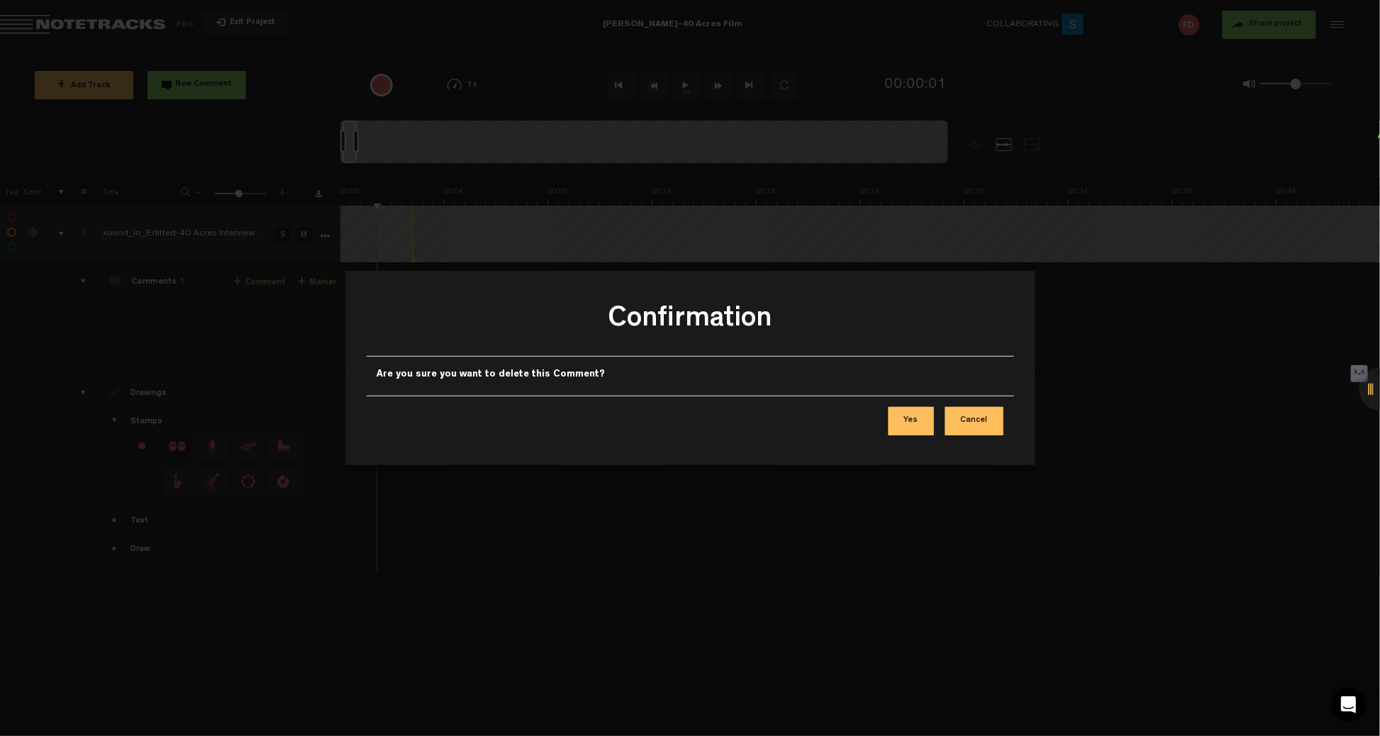
click at [919, 413] on button "Yes" at bounding box center [910, 421] width 45 height 28
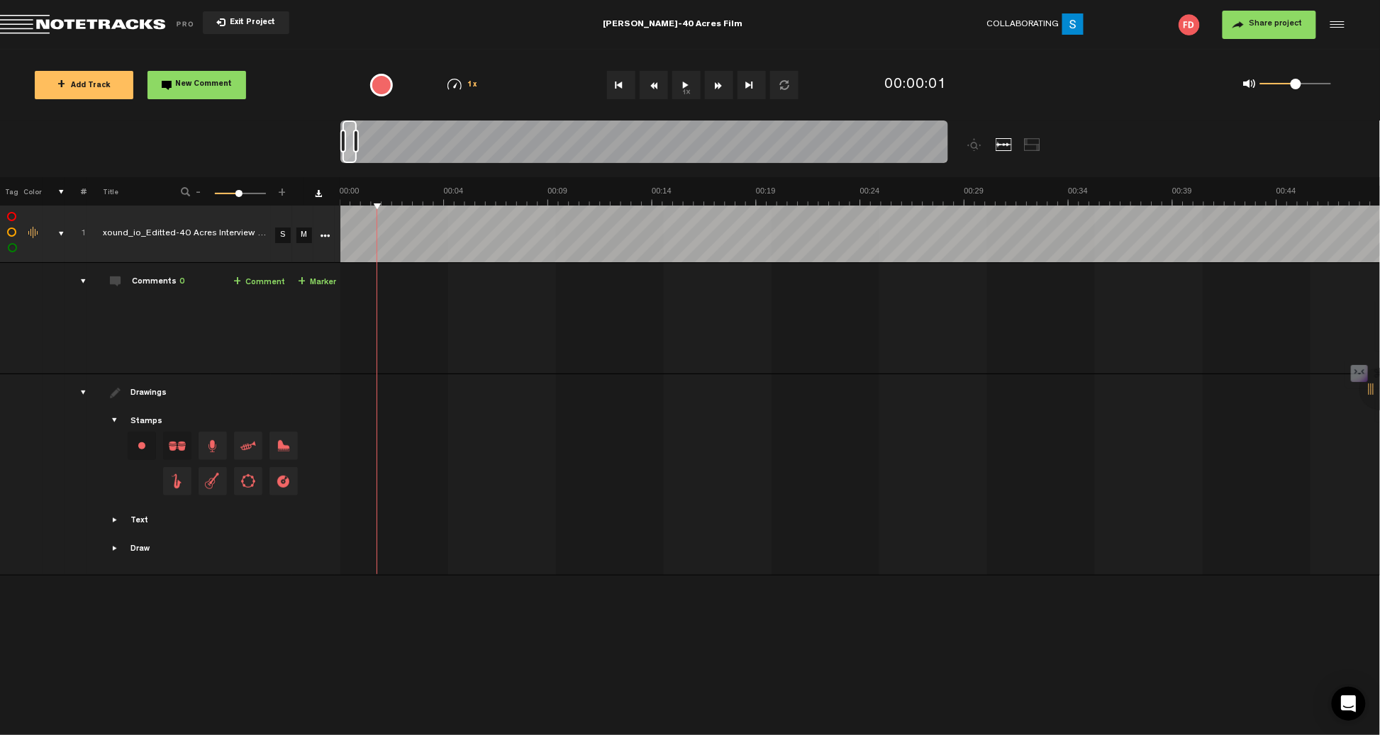
click at [685, 81] on button "1x" at bounding box center [686, 85] width 28 height 28
click at [263, 279] on link "+ Comment" at bounding box center [259, 282] width 52 height 16
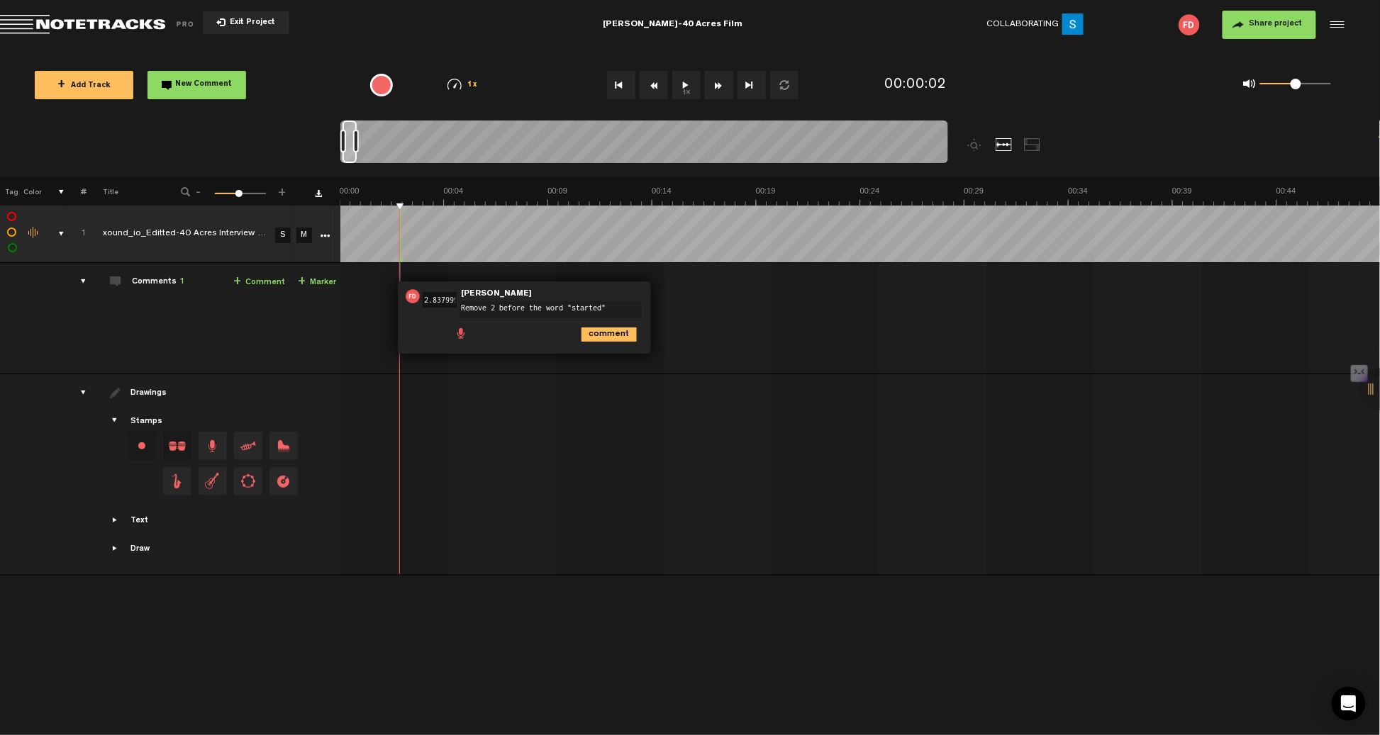
click at [488, 308] on textarea "Remove 2 before the word "started"" at bounding box center [550, 309] width 182 height 17
click at [488, 308] on textarea "Remove 2 before the word "started"" at bounding box center [545, 308] width 182 height 17
type textarea "Remove 2 before the word "started""
click at [608, 332] on icon "comment" at bounding box center [608, 333] width 55 height 14
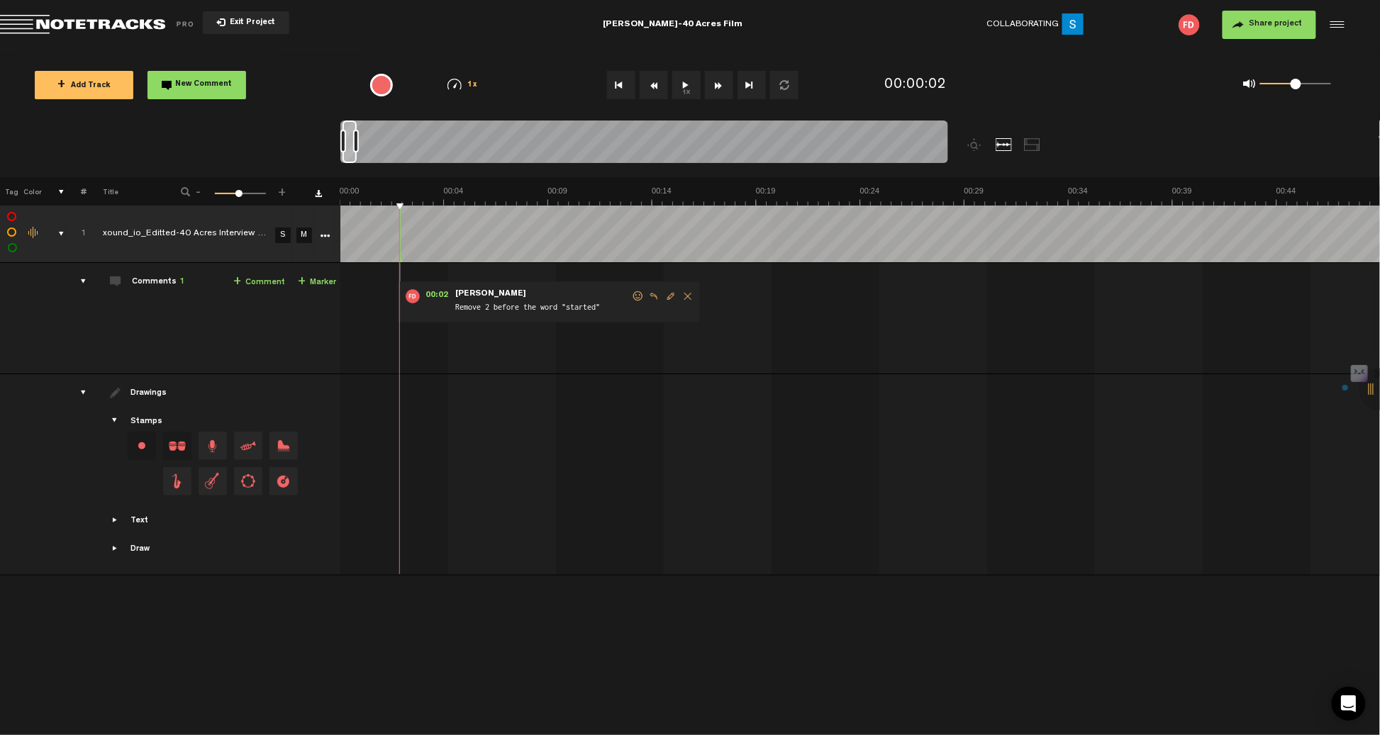
click at [666, 301] on span "Edit comment" at bounding box center [670, 296] width 17 height 10
click at [466, 310] on textarea "Remove 2 before the word "started"" at bounding box center [550, 309] width 182 height 17
click at [466, 310] on textarea "Remove 2 before the word "started"" at bounding box center [545, 308] width 182 height 17
type textarea "@"
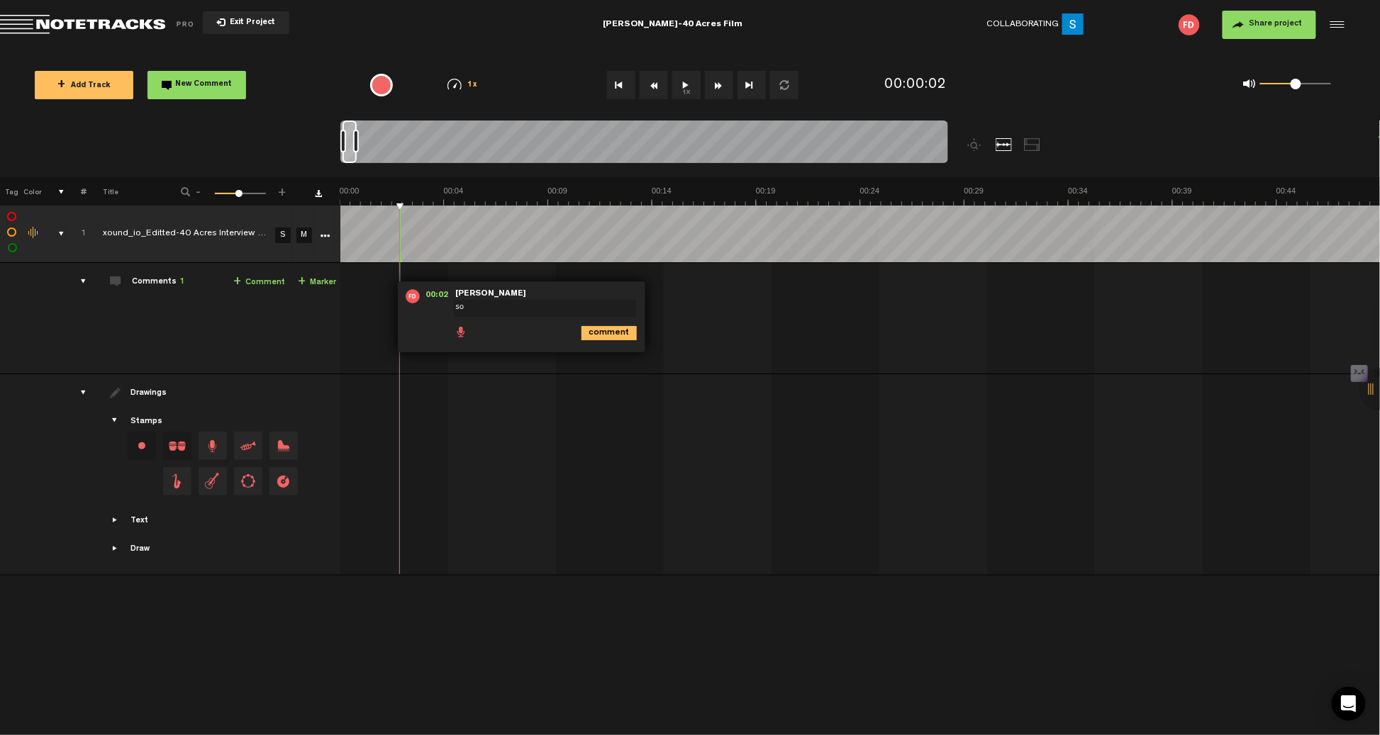
type textarea "s"
type textarea "Remove 2 before the word "started"
click at [600, 337] on icon "comment" at bounding box center [608, 333] width 55 height 14
click at [318, 281] on link "+ Marker" at bounding box center [317, 282] width 38 height 16
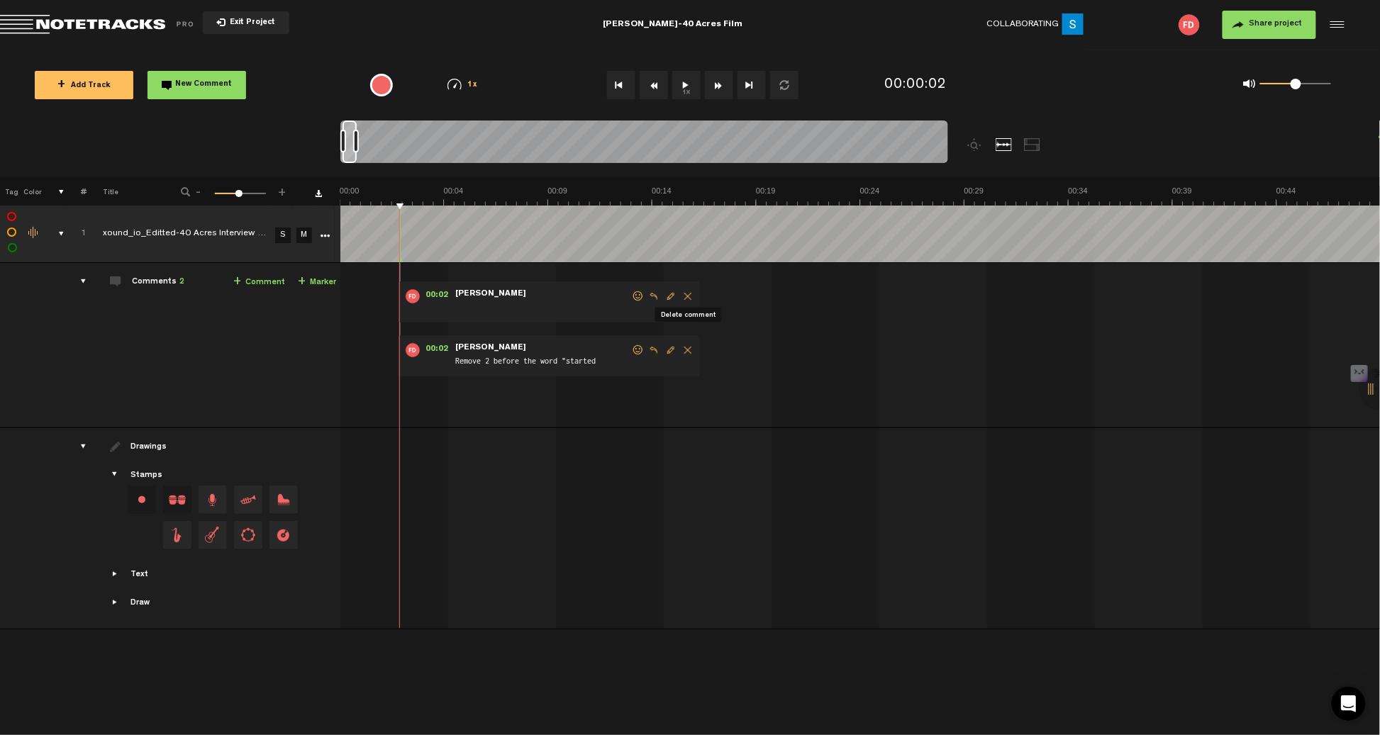
click at [688, 291] on span "Delete comment" at bounding box center [687, 296] width 17 height 10
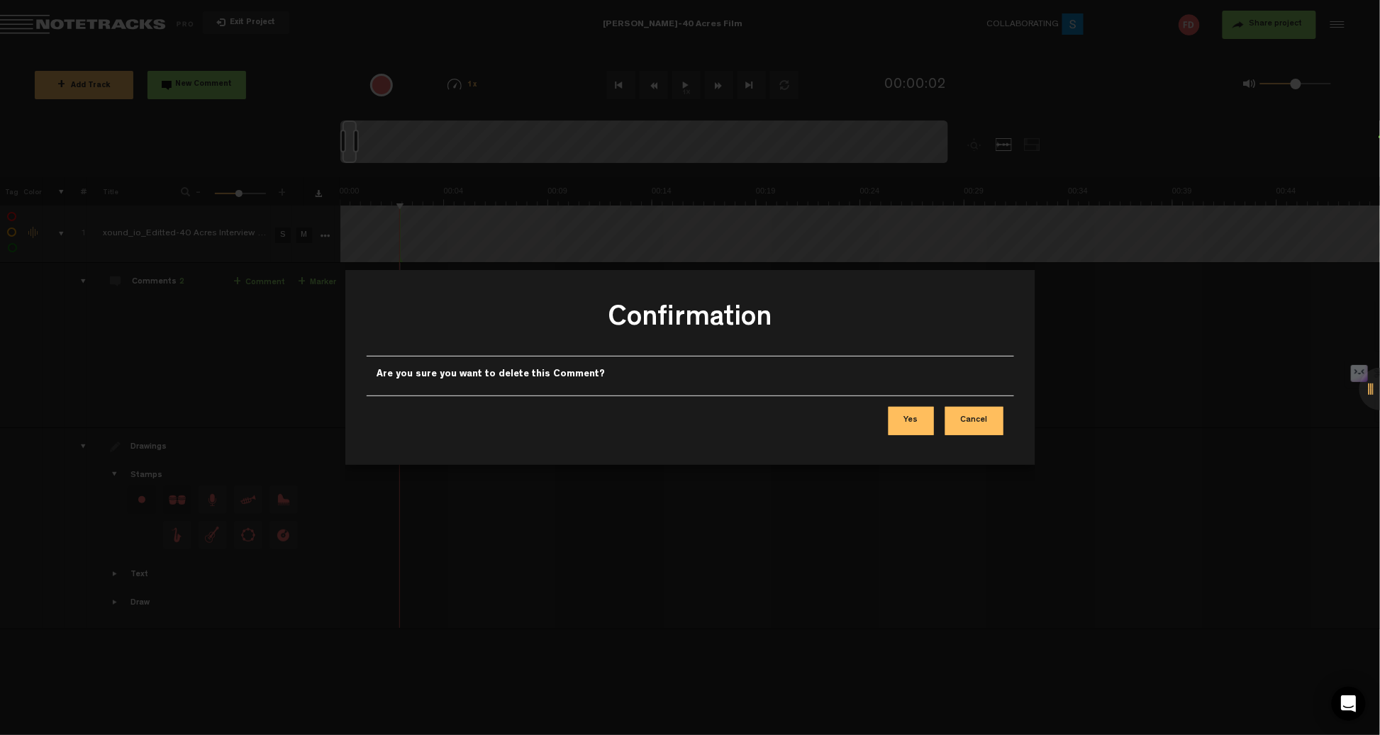
click at [915, 417] on button "Yes" at bounding box center [910, 421] width 45 height 28
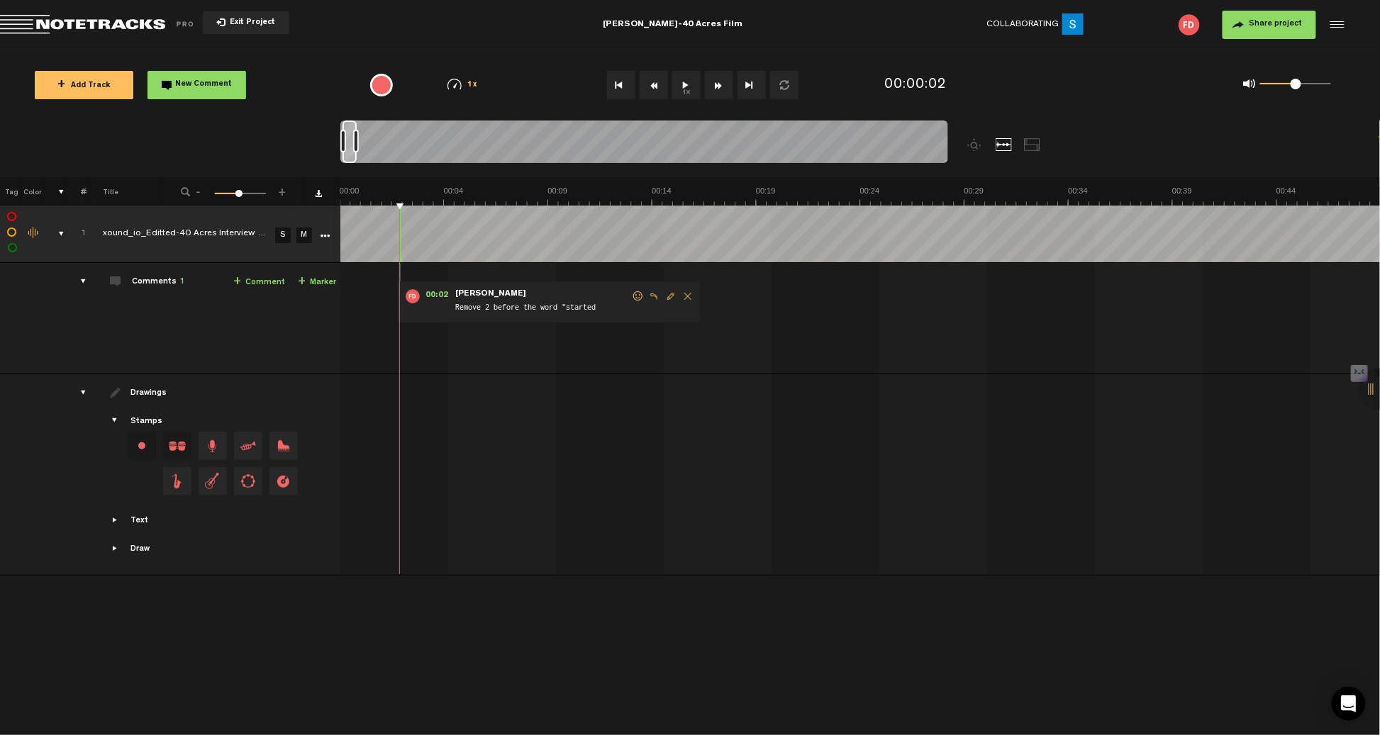
click at [677, 87] on button "1x" at bounding box center [686, 85] width 28 height 28
drag, startPoint x: 1295, startPoint y: 84, endPoint x: 1312, endPoint y: 84, distance: 16.3
click at [1312, 84] on span at bounding box center [1309, 84] width 11 height 11
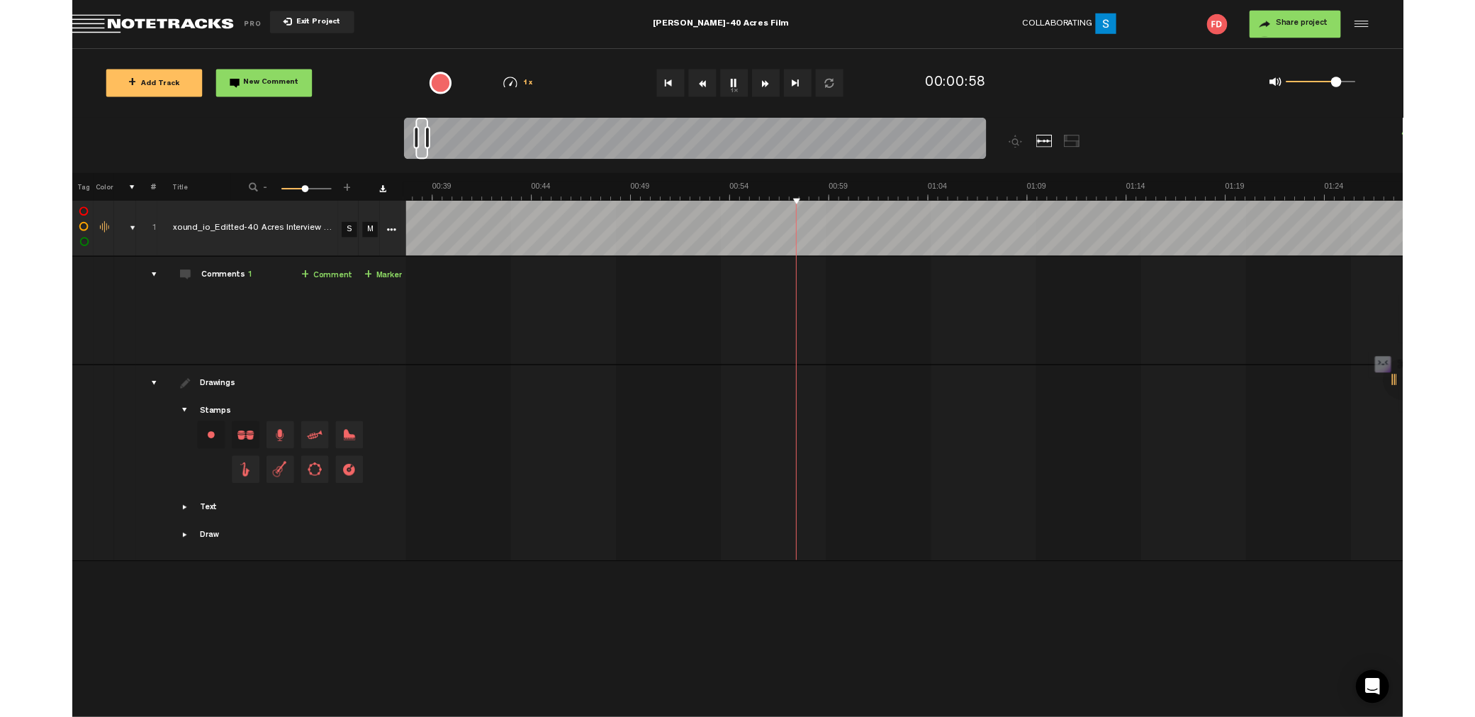
scroll to position [0, 783]
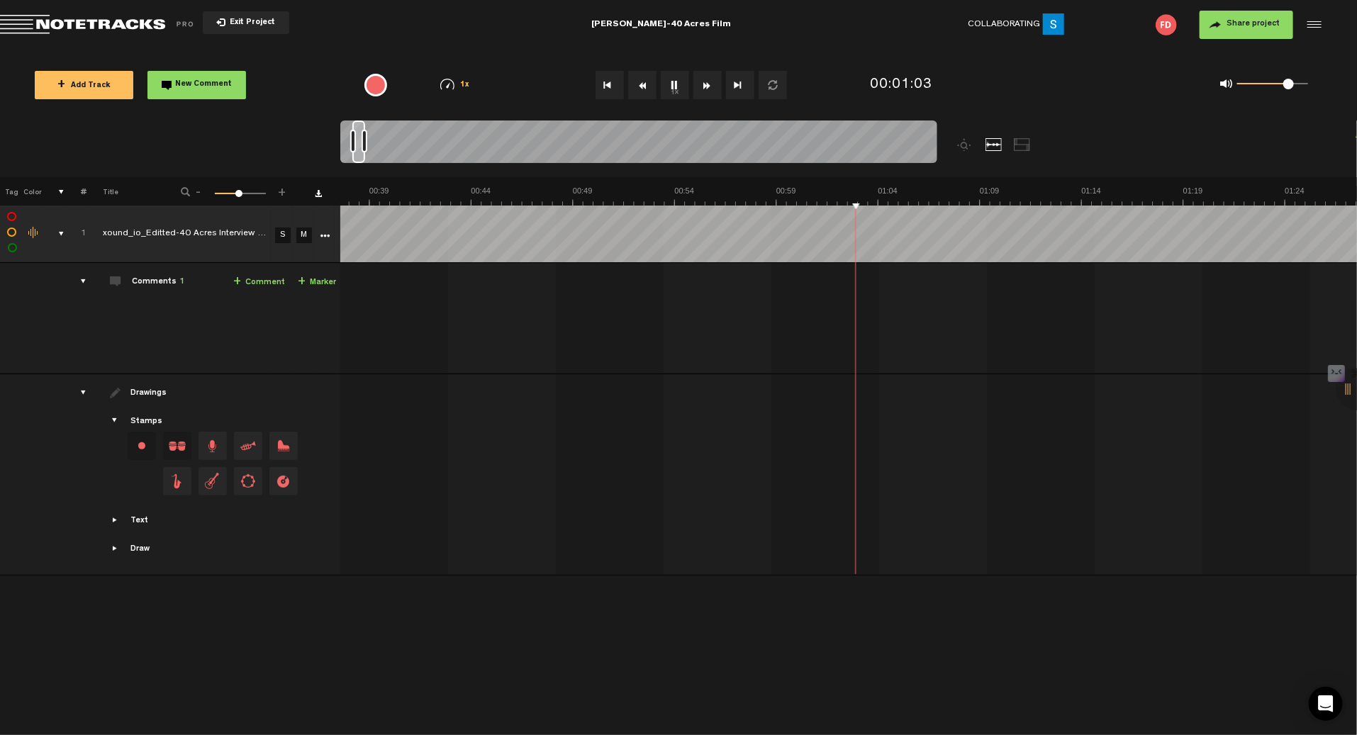
click at [992, 145] on div at bounding box center [993, 144] width 17 height 13
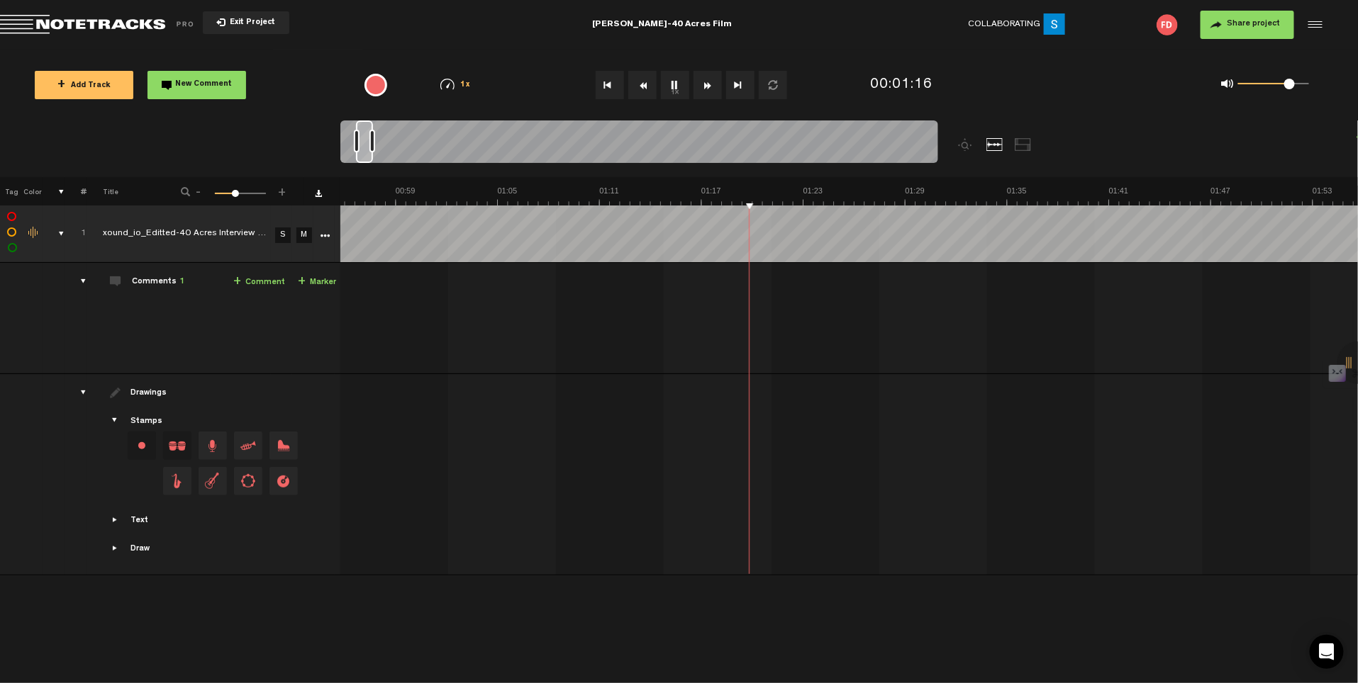
scroll to position [0, 833]
click at [234, 192] on span at bounding box center [234, 193] width 7 height 7
drag, startPoint x: 234, startPoint y: 194, endPoint x: 248, endPoint y: 194, distance: 14.2
click at [248, 194] on span at bounding box center [248, 193] width 7 height 7
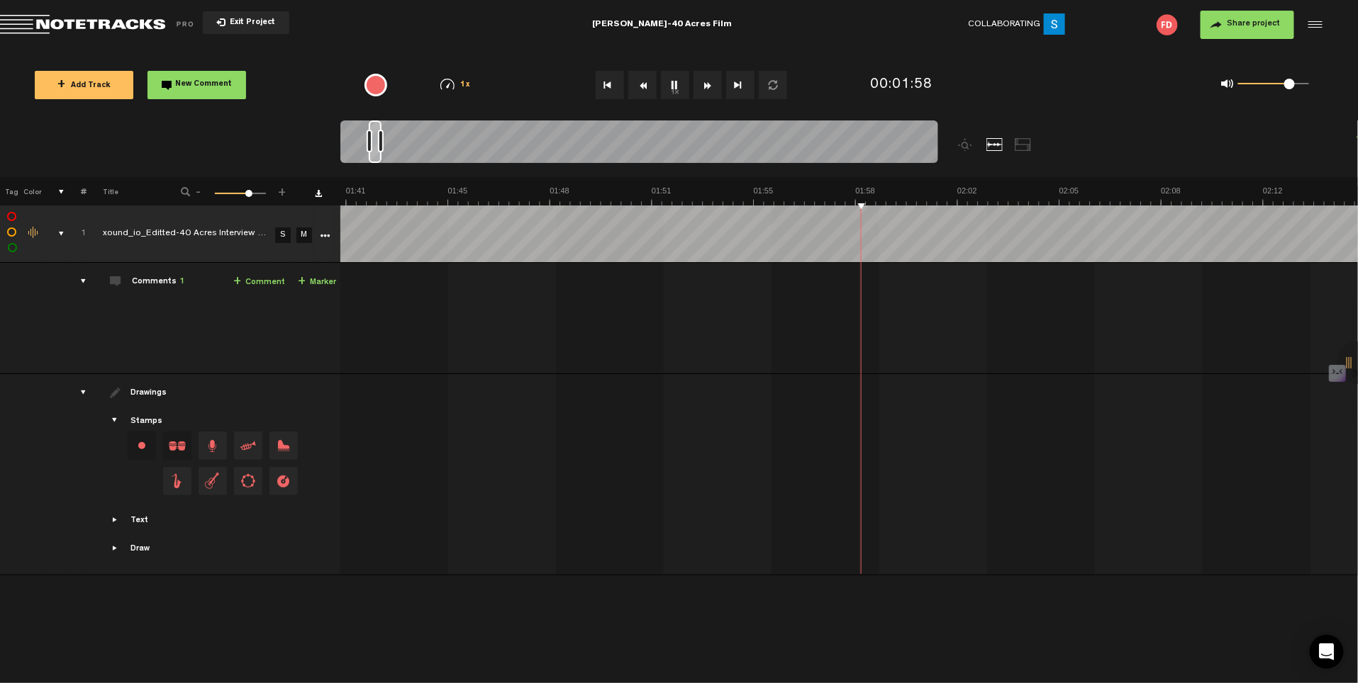
scroll to position [0, 3321]
click at [250, 190] on span at bounding box center [249, 193] width 7 height 7
click at [1296, 84] on span at bounding box center [1295, 84] width 11 height 11
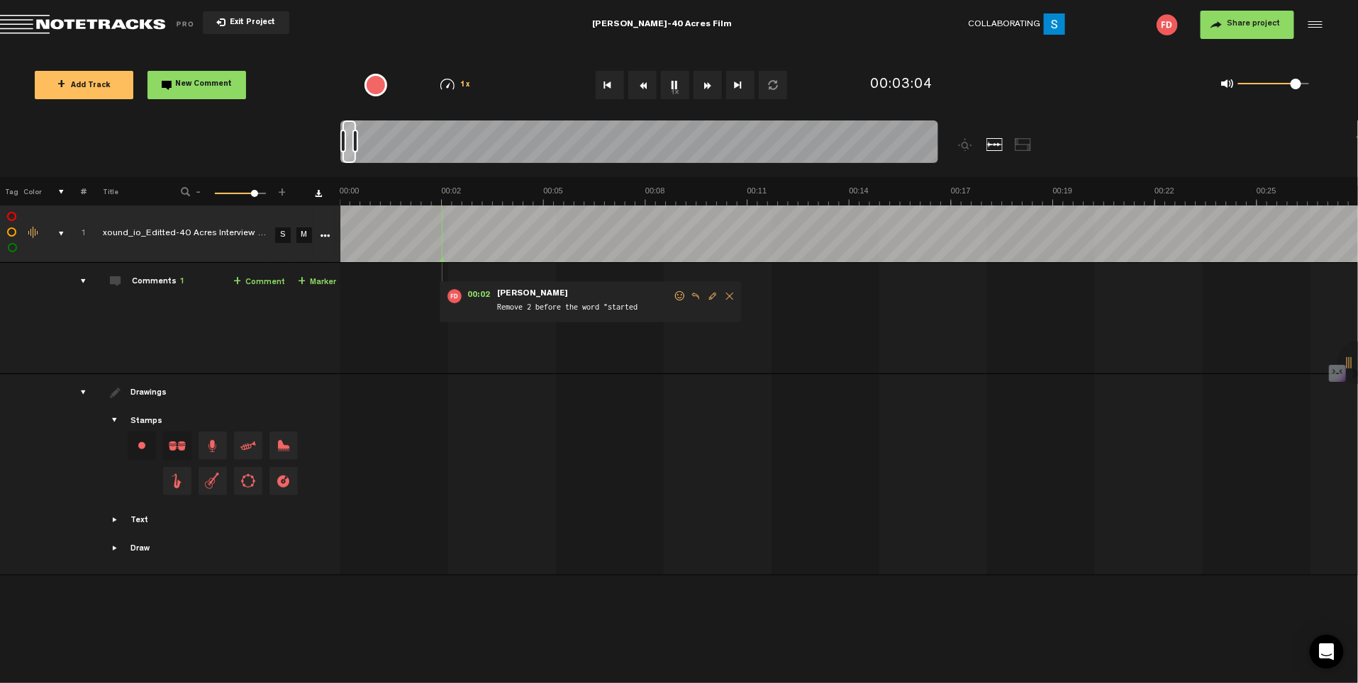
scroll to position [0, 6176]
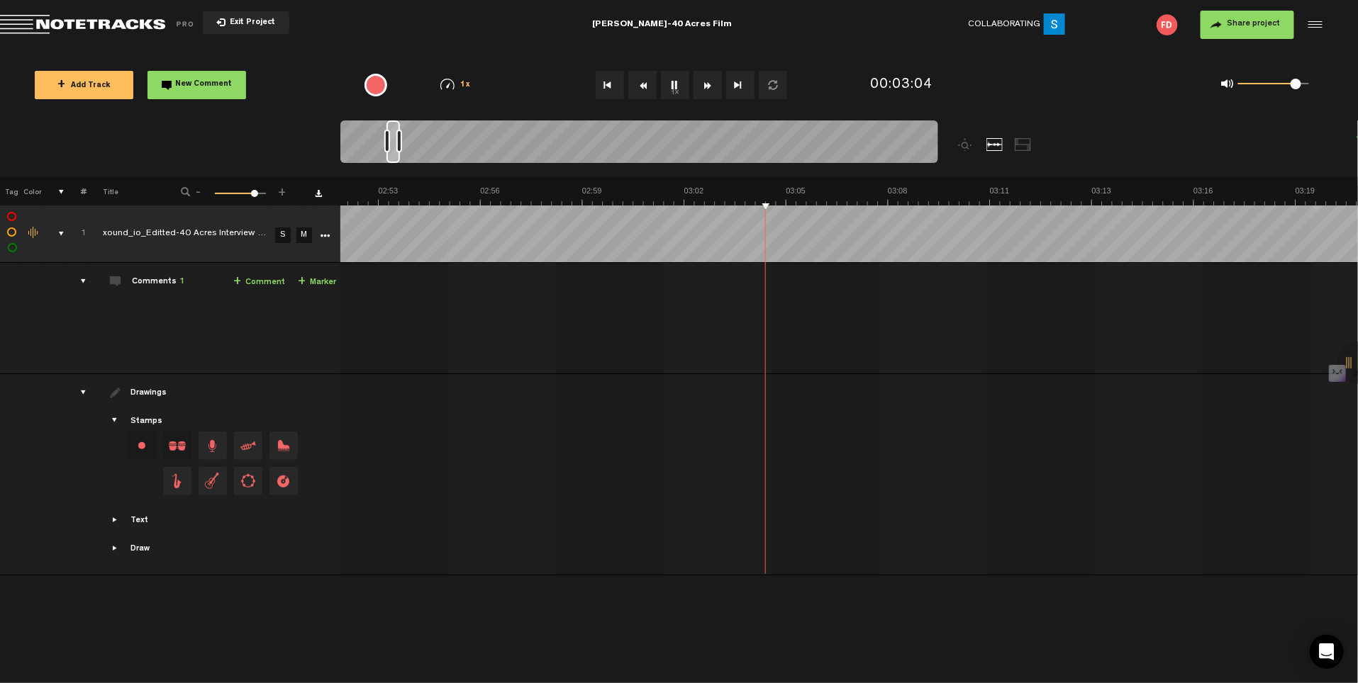
click at [254, 191] on span at bounding box center [254, 193] width 7 height 7
click at [249, 192] on span at bounding box center [249, 193] width 7 height 7
click at [248, 191] on span at bounding box center [248, 193] width 7 height 7
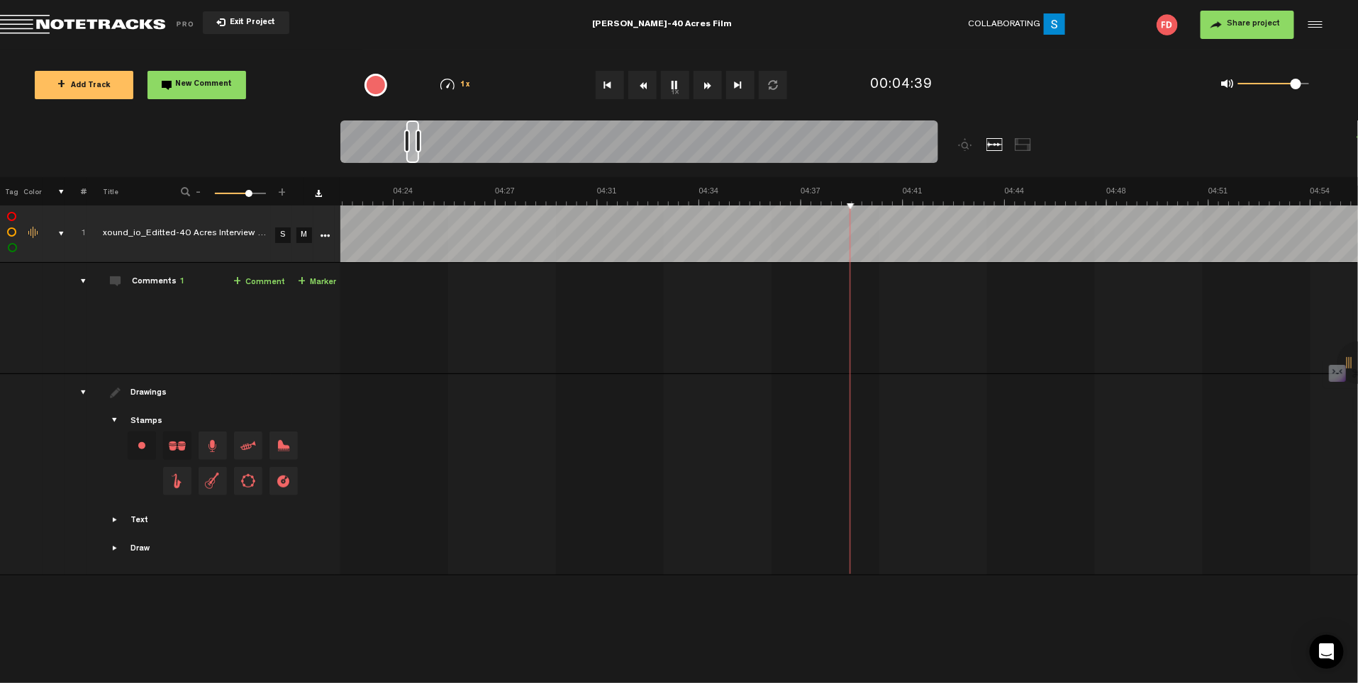
scroll to position [0, 7892]
click at [248, 191] on span at bounding box center [248, 193] width 7 height 7
click at [675, 86] on button "1x" at bounding box center [675, 85] width 28 height 28
